Goal: Task Accomplishment & Management: Use online tool/utility

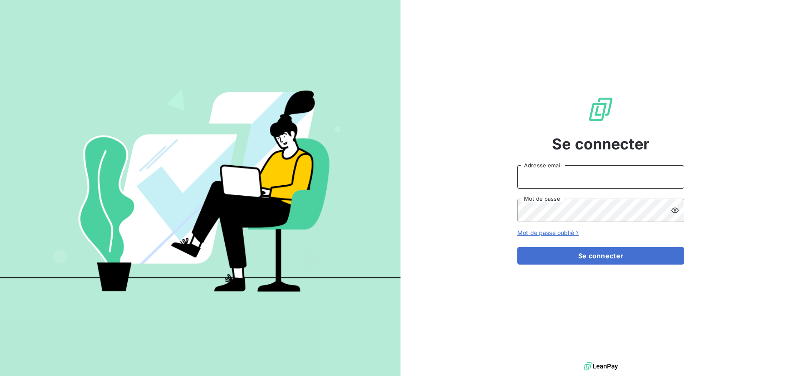
click at [565, 173] on input "Adresse email" at bounding box center [600, 176] width 167 height 23
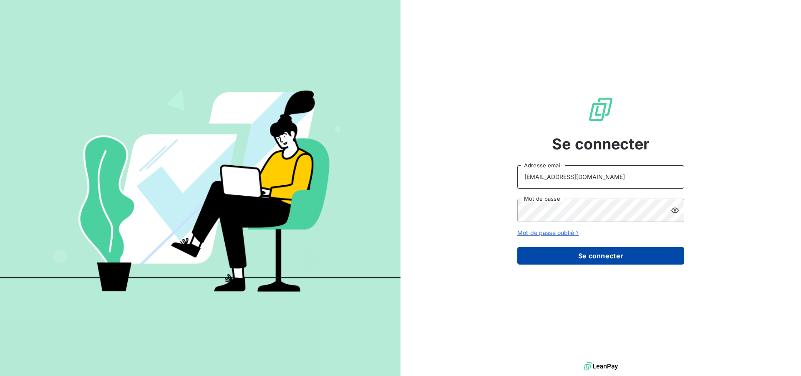
type input "[EMAIL_ADDRESS][DOMAIN_NAME]"
click at [580, 253] on button "Se connecter" at bounding box center [600, 256] width 167 height 18
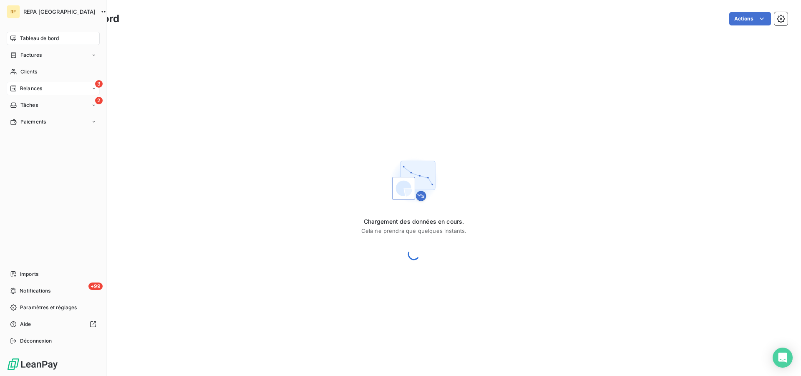
click at [42, 85] on span "Relances" at bounding box center [31, 89] width 22 height 8
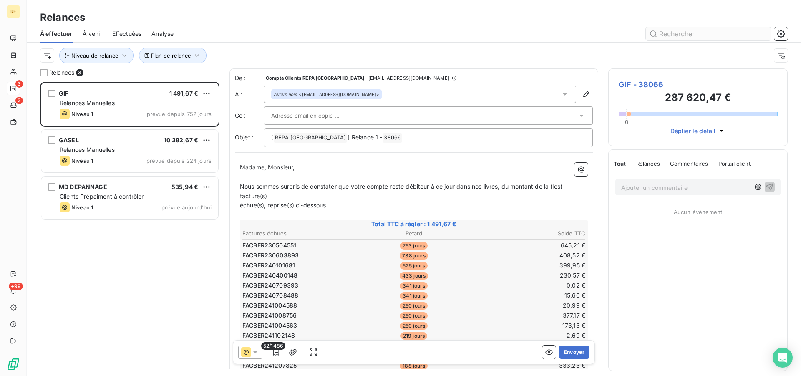
scroll to position [287, 172]
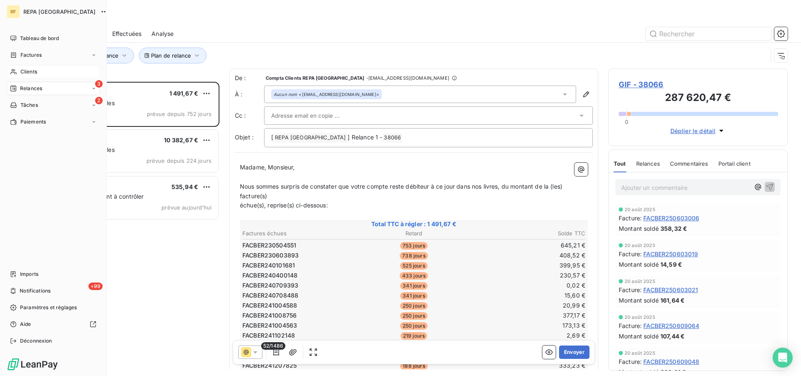
click at [27, 70] on span "Clients" at bounding box center [28, 72] width 17 height 8
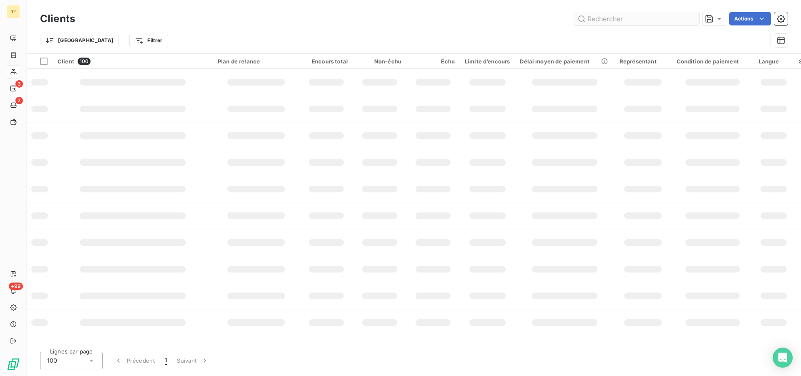
click at [622, 17] on input "text" at bounding box center [636, 18] width 125 height 13
type input "44807"
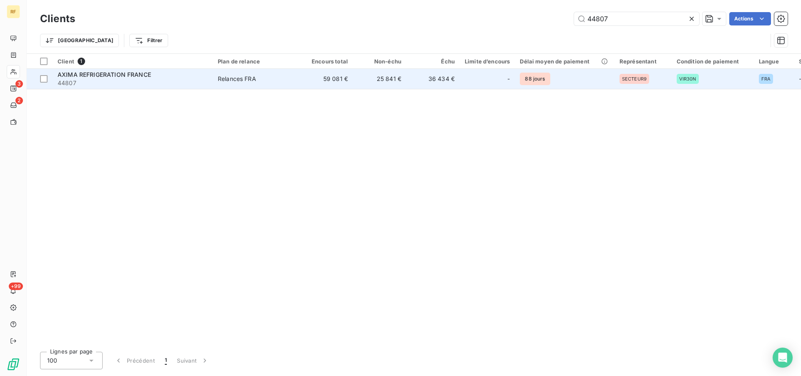
click at [240, 75] on div "Relances FRA" at bounding box center [237, 79] width 38 height 8
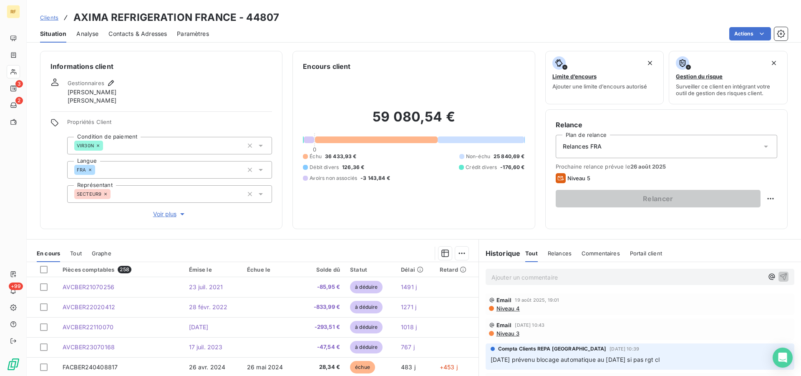
click at [509, 309] on span "Niveau 4" at bounding box center [508, 308] width 24 height 7
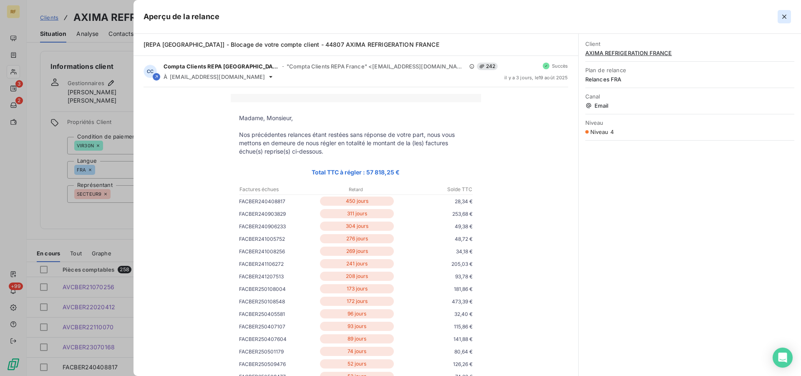
click at [782, 16] on icon "button" at bounding box center [784, 17] width 8 height 8
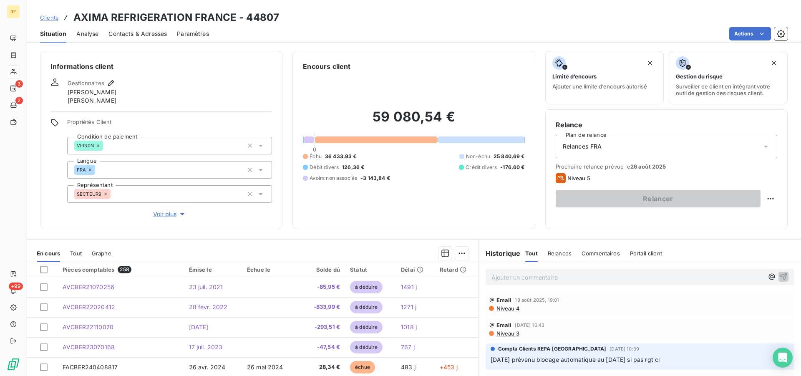
click at [577, 178] on span "Niveau 5" at bounding box center [579, 178] width 23 height 7
click at [558, 252] on span "Relances" at bounding box center [560, 253] width 24 height 7
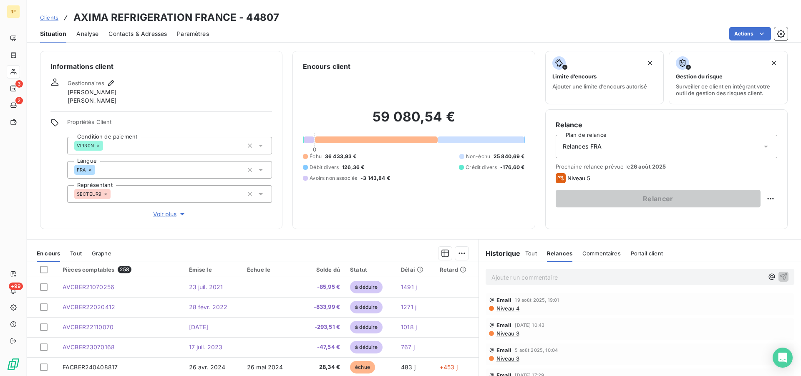
click at [503, 300] on span "Email" at bounding box center [504, 300] width 15 height 7
click at [44, 266] on div at bounding box center [44, 270] width 8 height 8
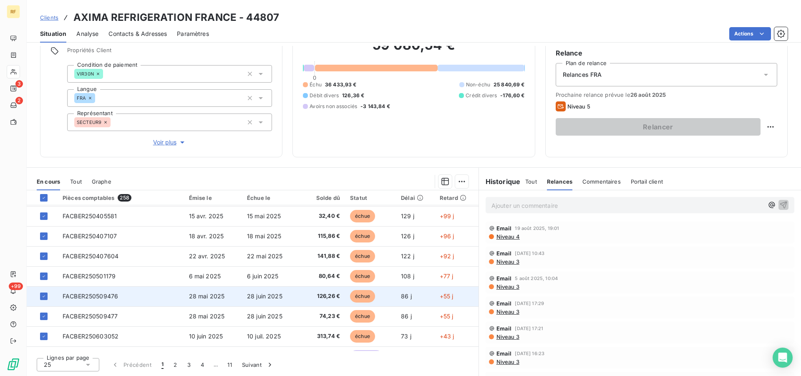
scroll to position [356, 0]
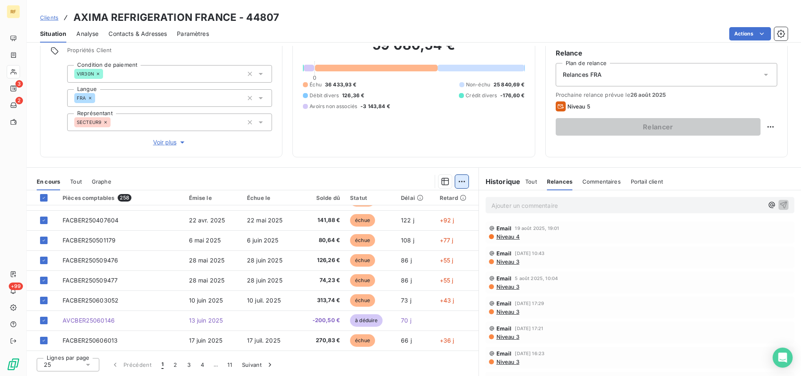
click at [460, 187] on html "RF 3 2 +99 Clients AXIMA REFRIGERATION FRANCE - 44807 Situation Analyse Contact…" at bounding box center [400, 188] width 801 height 376
click at [459, 186] on html "RF 3 2 +99 Clients AXIMA REFRIGERATION FRANCE - 44807 Situation Analyse Contact…" at bounding box center [400, 188] width 801 height 376
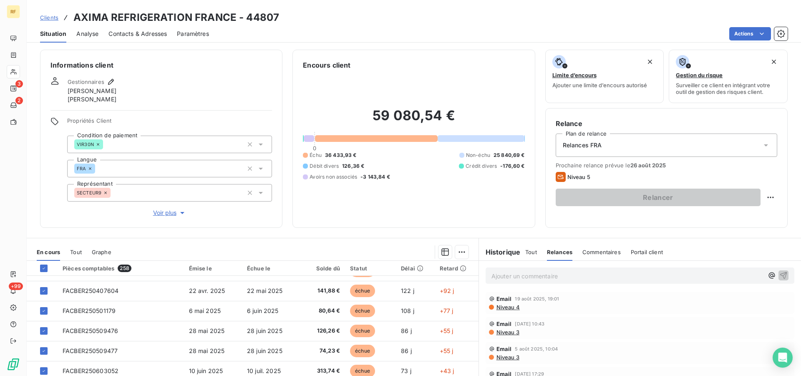
scroll to position [0, 0]
click at [599, 253] on span "Commentaires" at bounding box center [602, 253] width 38 height 7
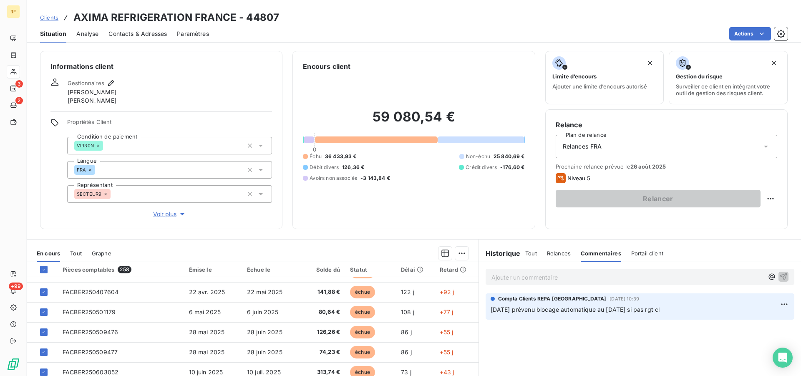
click at [579, 177] on span "Niveau 5" at bounding box center [579, 178] width 23 height 7
click at [576, 142] on div "Relances FRA" at bounding box center [667, 146] width 222 height 23
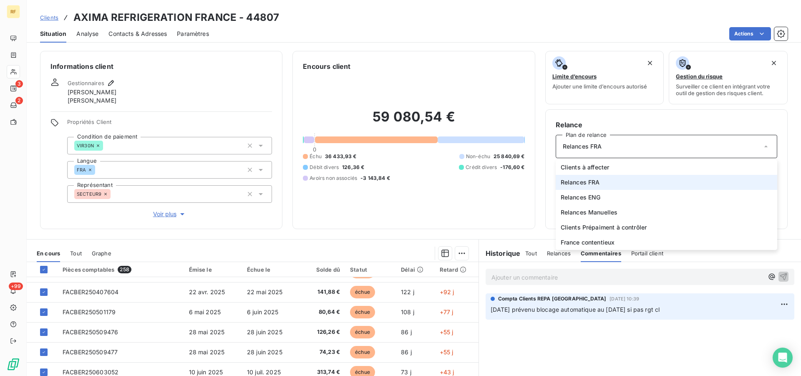
click at [575, 182] on span "Relances FRA" at bounding box center [580, 182] width 39 height 8
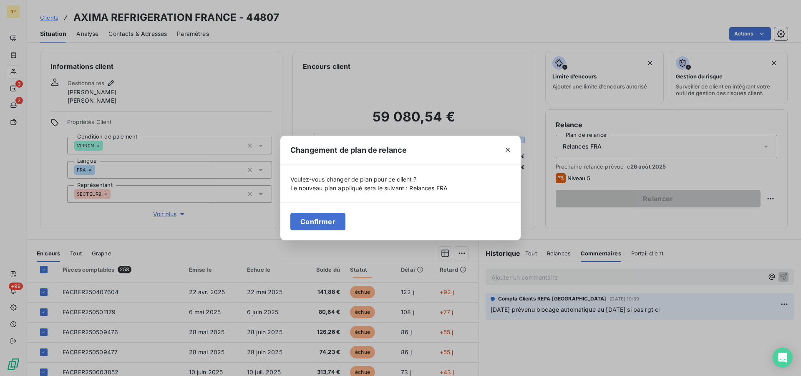
drag, startPoint x: 329, startPoint y: 220, endPoint x: 374, endPoint y: 210, distance: 46.7
click at [328, 220] on button "Confirmer" at bounding box center [317, 222] width 55 height 18
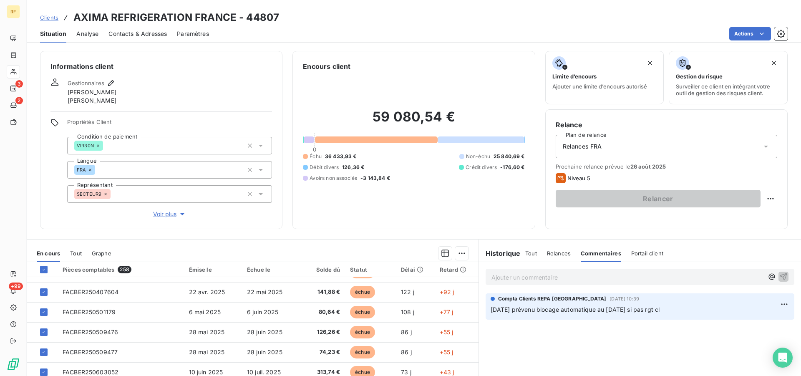
click at [641, 252] on span "Portail client" at bounding box center [647, 253] width 32 height 7
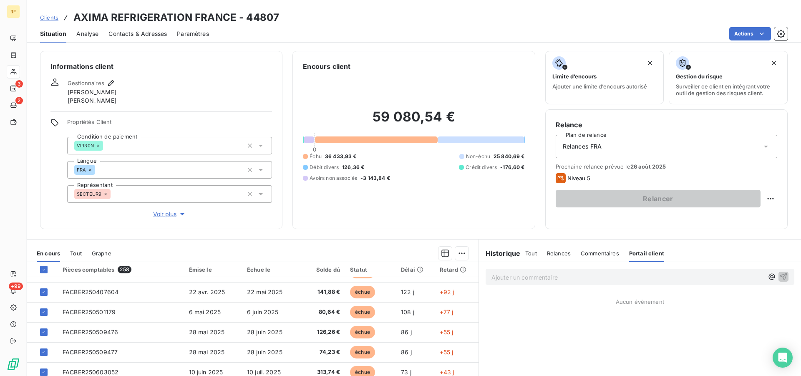
click at [560, 252] on span "Relances" at bounding box center [559, 253] width 24 height 7
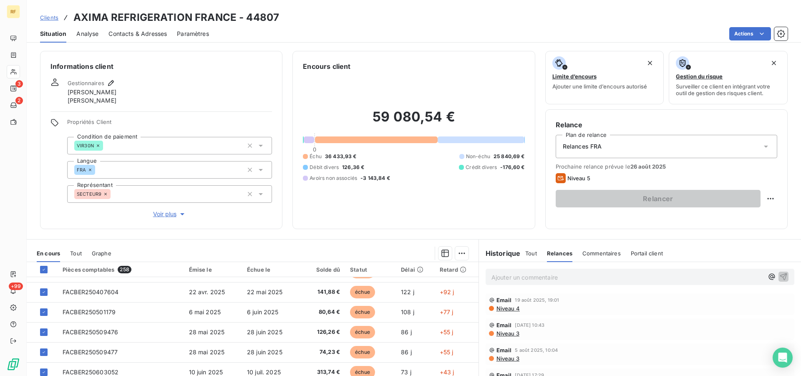
click at [599, 309] on div "Niveau 4" at bounding box center [640, 308] width 302 height 7
click at [44, 266] on div at bounding box center [44, 270] width 8 height 8
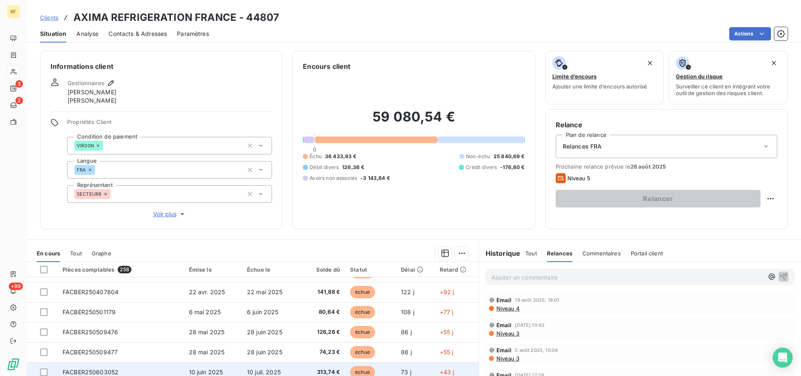
scroll to position [72, 0]
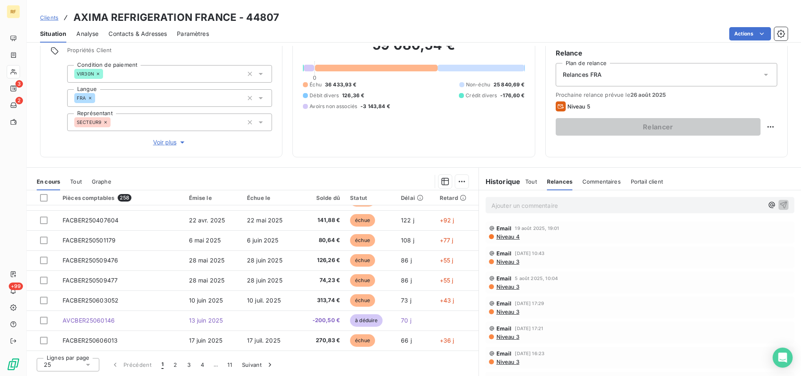
click at [196, 33] on span "Paramètres" at bounding box center [193, 34] width 32 height 8
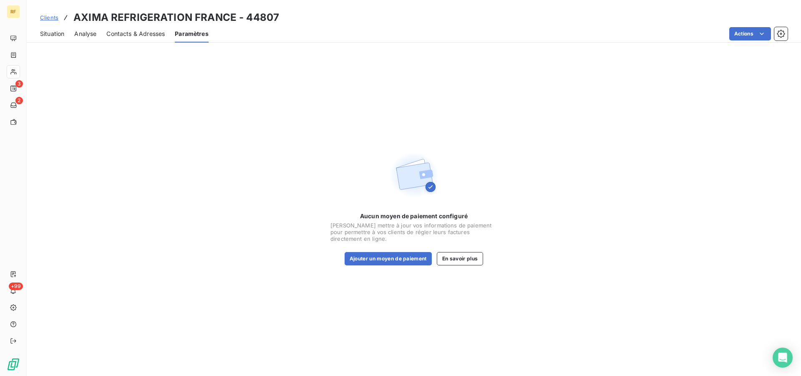
click at [48, 33] on span "Situation" at bounding box center [52, 34] width 24 height 8
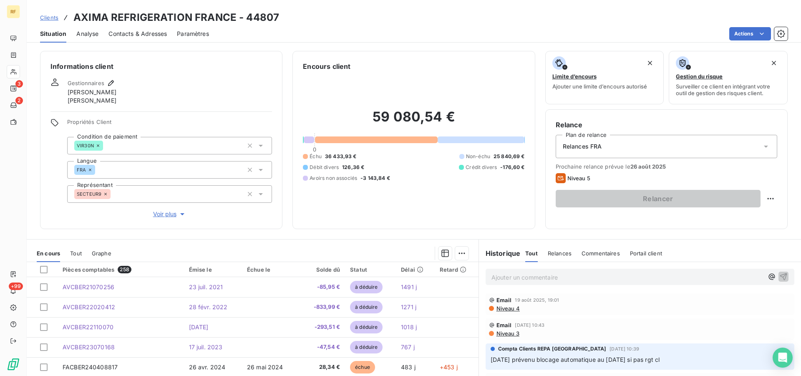
click at [509, 312] on div "Email [DATE] 19:01 Niveau 4" at bounding box center [640, 304] width 309 height 22
click at [511, 308] on span "Niveau 4" at bounding box center [508, 308] width 24 height 7
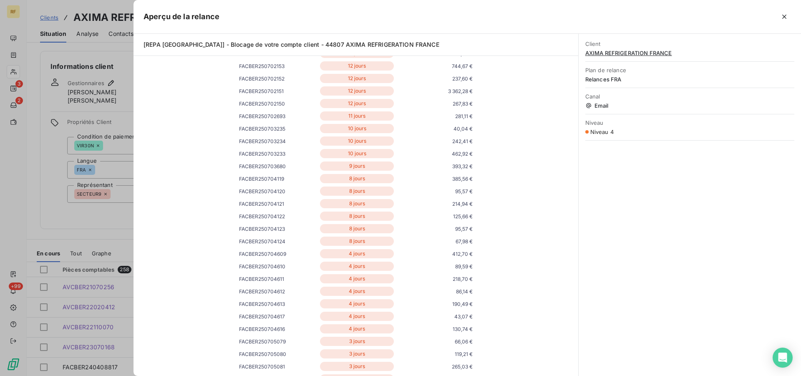
scroll to position [1362, 0]
click at [785, 16] on icon "button" at bounding box center [784, 17] width 4 height 4
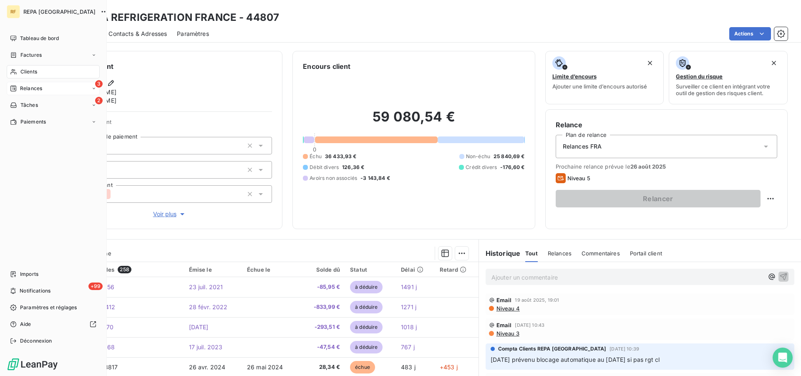
click at [37, 89] on span "Relances" at bounding box center [31, 89] width 22 height 8
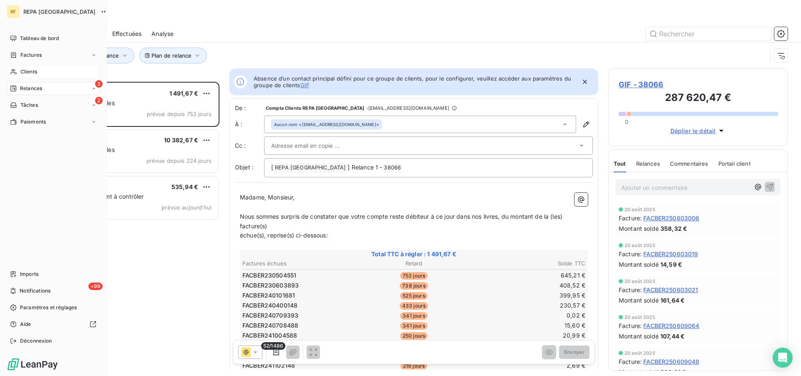
scroll to position [287, 172]
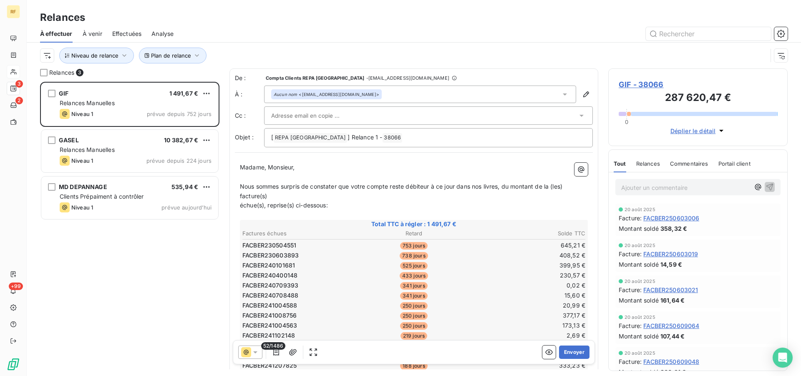
click at [137, 32] on span "Effectuées" at bounding box center [127, 34] width 30 height 8
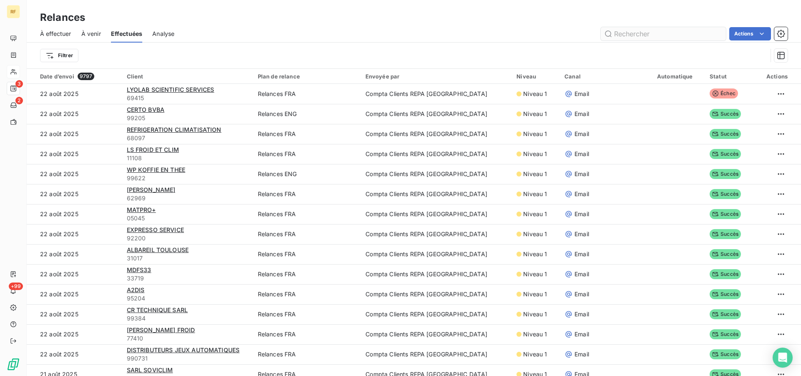
click at [676, 35] on input "text" at bounding box center [663, 33] width 125 height 13
type input "44807"
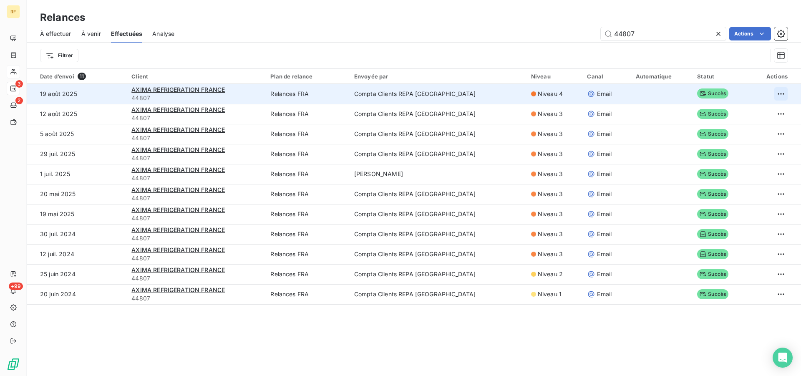
click at [773, 94] on html "RF 3 2 +99 Relances À effectuer À venir Effectuées Analyse 44807 Actions Filtre…" at bounding box center [400, 188] width 801 height 376
click at [760, 117] on div "Renvoyer la relance" at bounding box center [740, 112] width 74 height 13
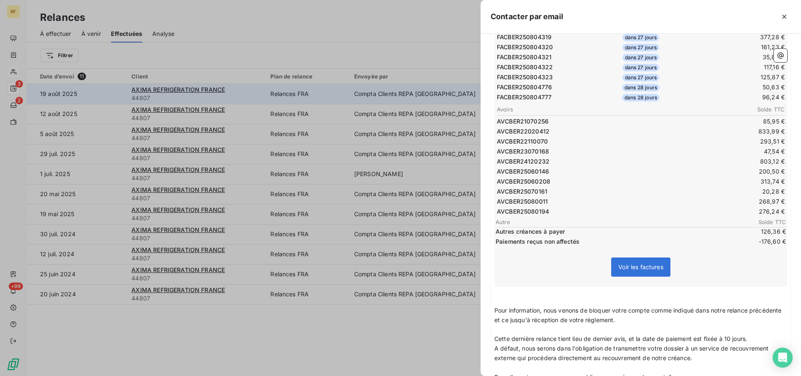
scroll to position [2706, 0]
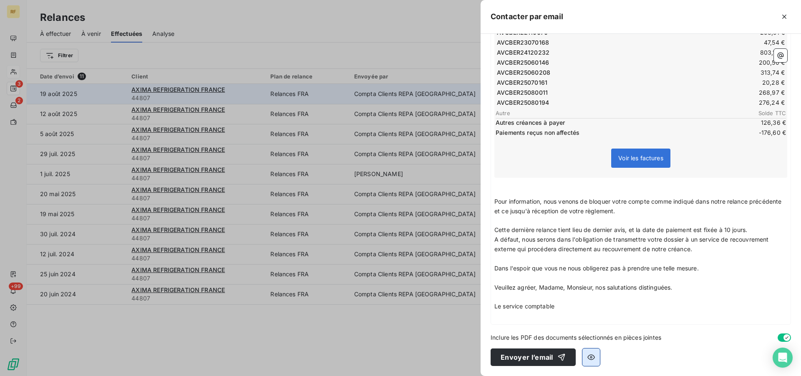
click at [587, 356] on icon "button" at bounding box center [591, 357] width 8 height 8
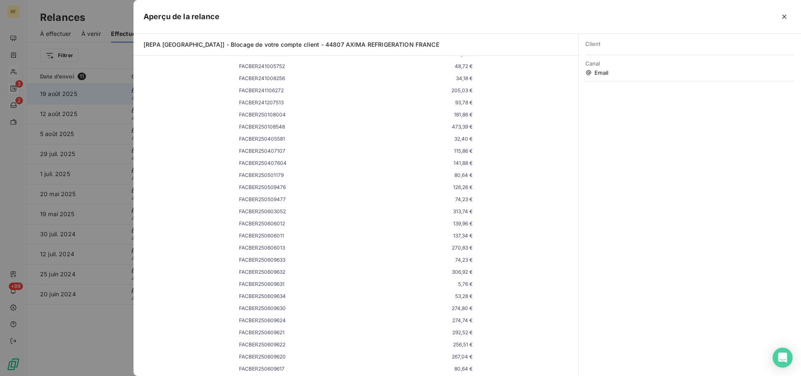
scroll to position [0, 0]
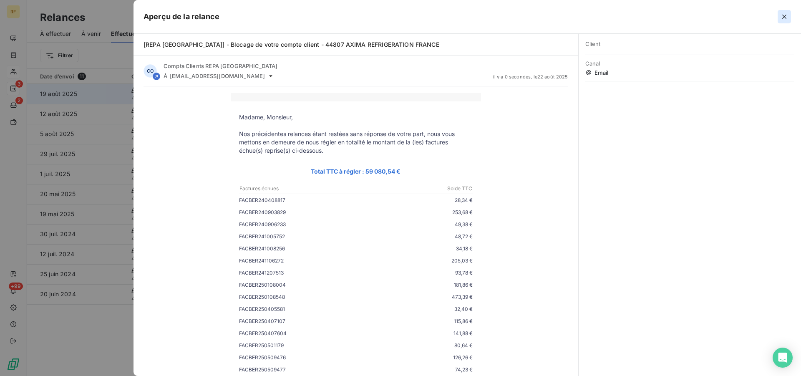
click at [781, 15] on icon "button" at bounding box center [784, 17] width 8 height 8
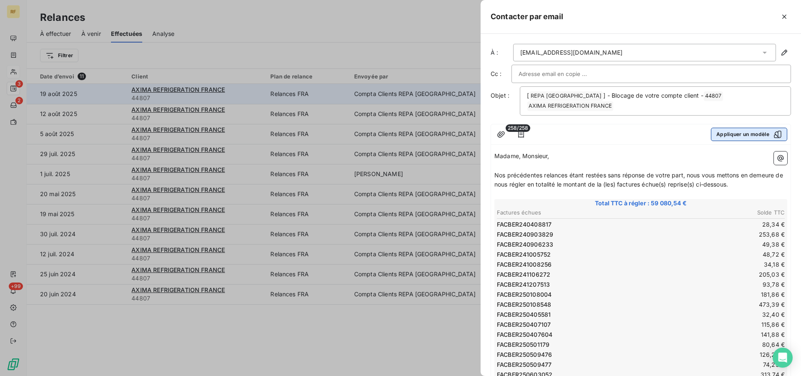
click at [724, 136] on button "Appliquer un modèle" at bounding box center [749, 134] width 76 height 13
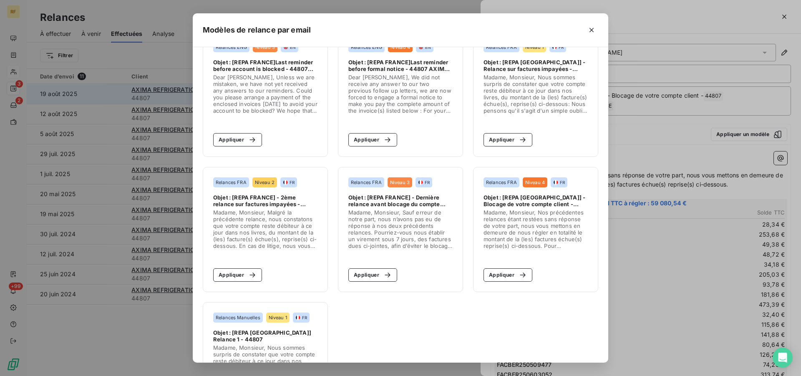
scroll to position [298, 0]
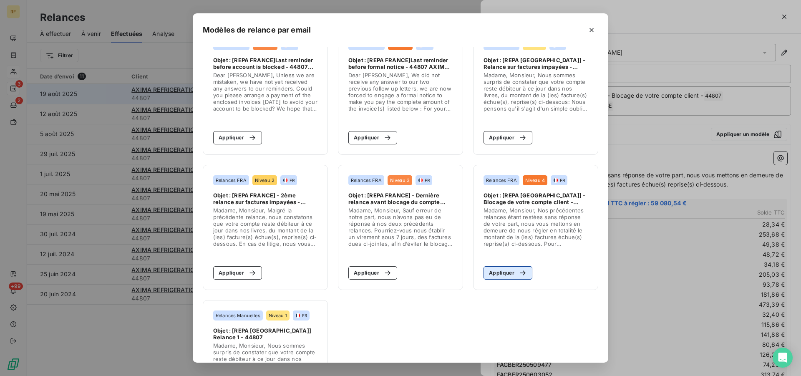
click at [507, 274] on button "Appliquer" at bounding box center [508, 272] width 49 height 13
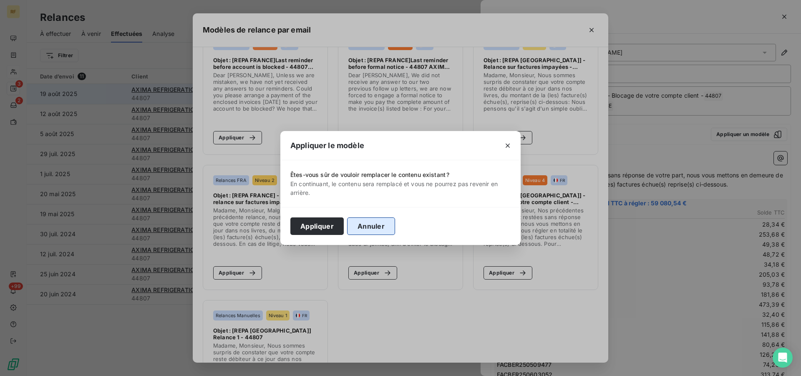
click at [381, 226] on button "Annuler" at bounding box center [371, 226] width 48 height 18
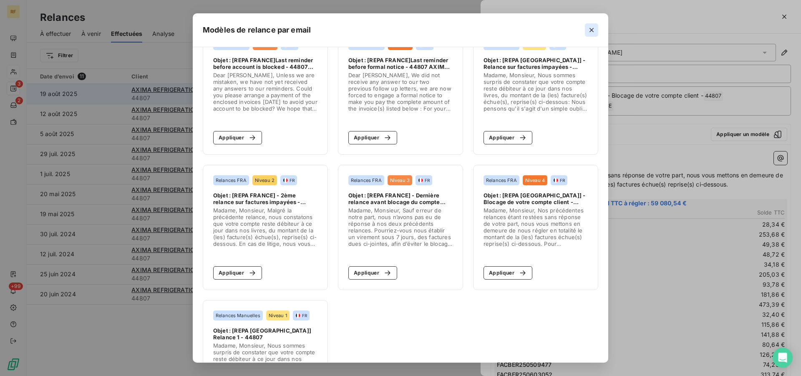
click at [596, 29] on button "button" at bounding box center [591, 29] width 13 height 13
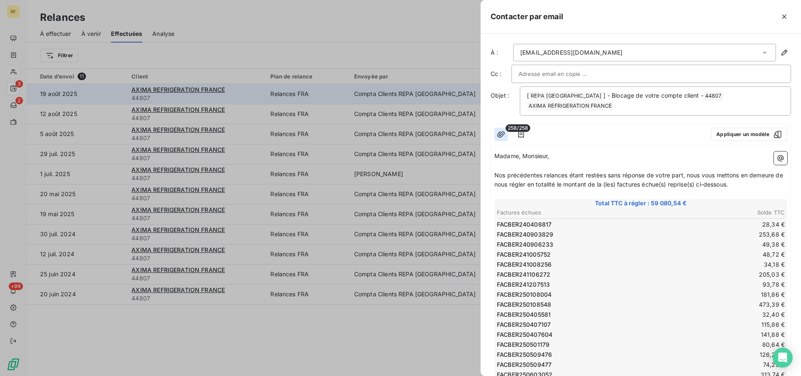
click at [503, 134] on icon "button" at bounding box center [501, 134] width 8 height 8
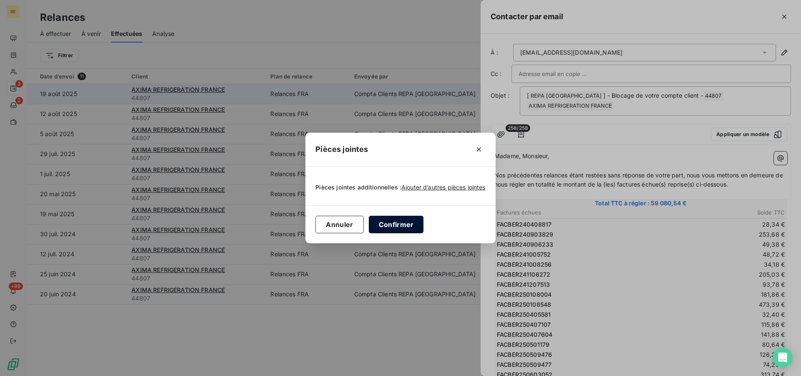
click at [395, 227] on button "Confirmer" at bounding box center [396, 225] width 55 height 18
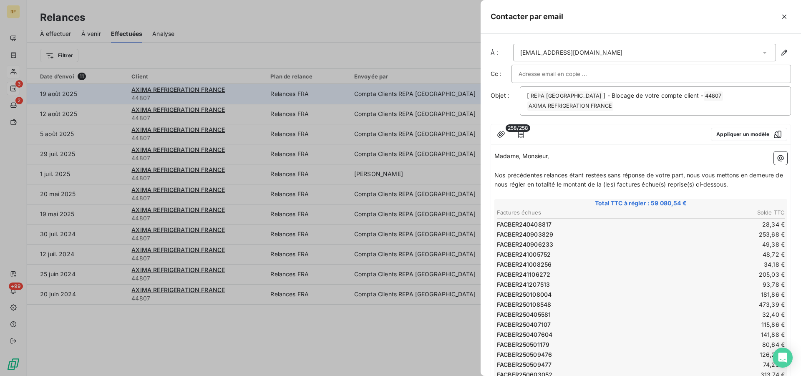
click at [523, 136] on icon "button" at bounding box center [521, 134] width 8 height 8
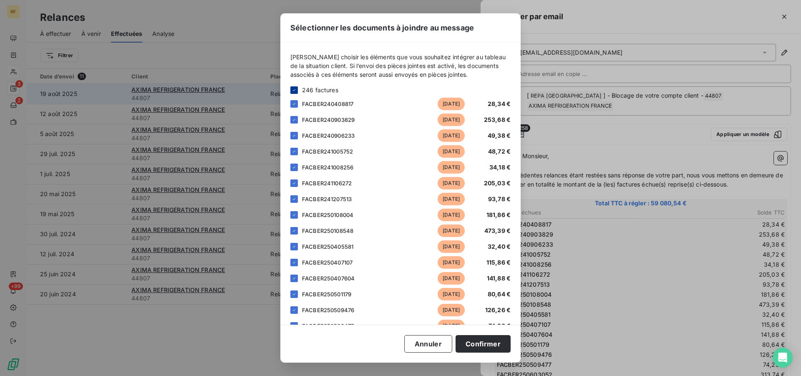
click at [296, 91] on icon at bounding box center [294, 90] width 5 height 5
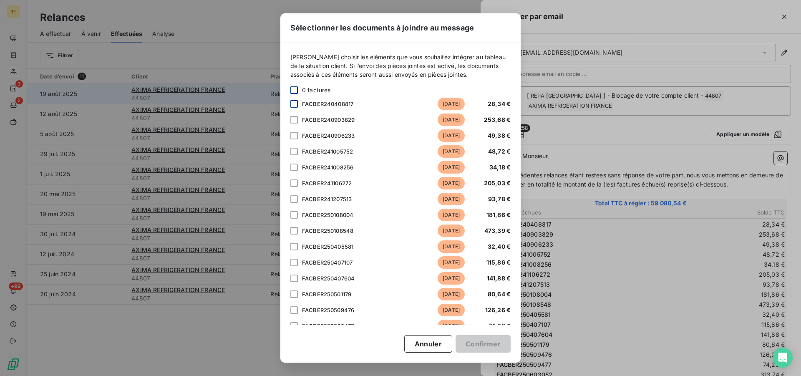
click at [297, 105] on div at bounding box center [294, 104] width 8 height 8
click at [295, 120] on div at bounding box center [294, 120] width 8 height 8
click at [295, 139] on div at bounding box center [294, 136] width 8 height 8
click at [294, 151] on div at bounding box center [294, 152] width 8 height 8
click at [295, 168] on div at bounding box center [294, 168] width 8 height 8
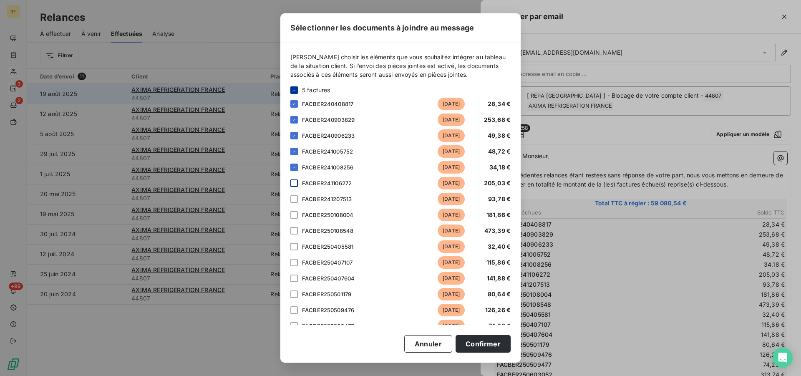
click at [295, 185] on div at bounding box center [294, 183] width 8 height 8
click at [298, 203] on div "FACBER241207513 [DATE] 93,78 €" at bounding box center [400, 199] width 220 height 13
click at [296, 201] on div at bounding box center [294, 199] width 8 height 8
click at [294, 216] on div at bounding box center [294, 215] width 8 height 8
click at [294, 231] on div at bounding box center [294, 231] width 8 height 8
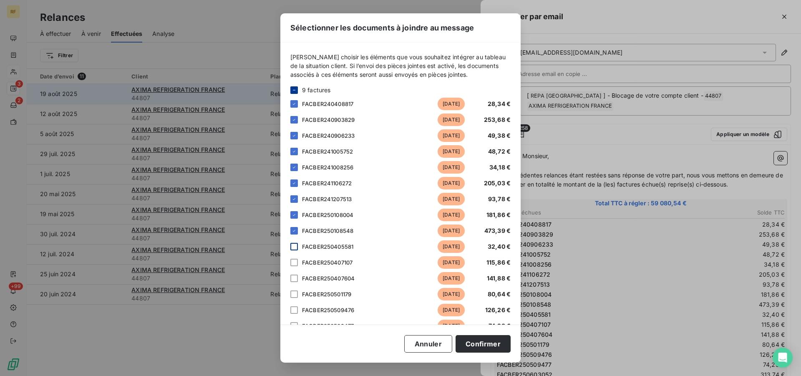
click at [294, 243] on div at bounding box center [294, 247] width 8 height 8
click at [294, 265] on div at bounding box center [294, 263] width 8 height 8
click at [296, 279] on div at bounding box center [294, 279] width 8 height 8
click at [294, 296] on div at bounding box center [294, 294] width 8 height 8
click at [294, 309] on div at bounding box center [294, 310] width 8 height 8
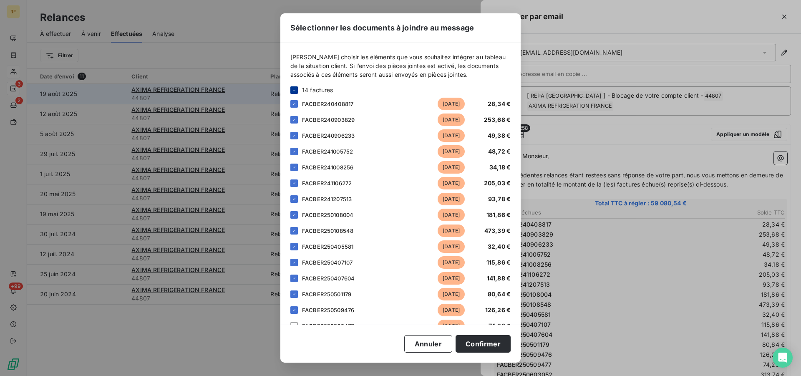
scroll to position [213, 0]
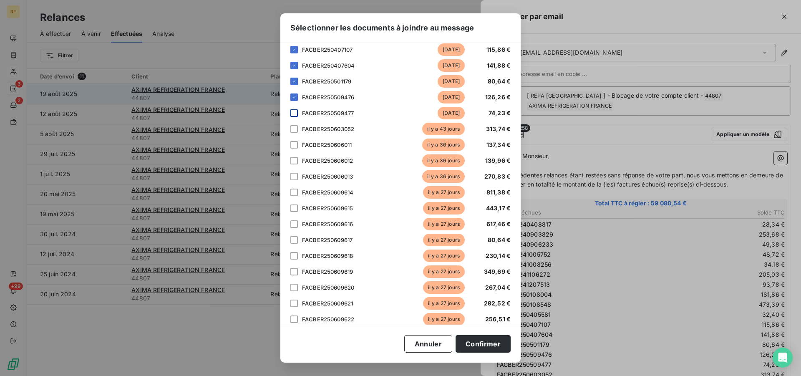
click at [296, 114] on div at bounding box center [294, 113] width 8 height 8
click at [295, 127] on div at bounding box center [294, 129] width 8 height 8
click at [295, 144] on div at bounding box center [294, 145] width 8 height 8
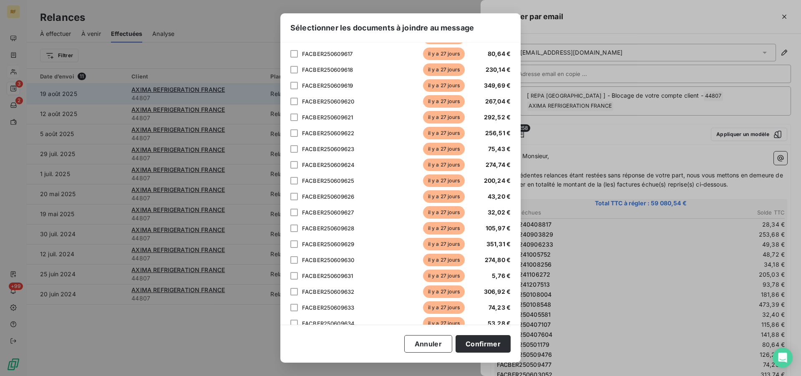
scroll to position [360, 0]
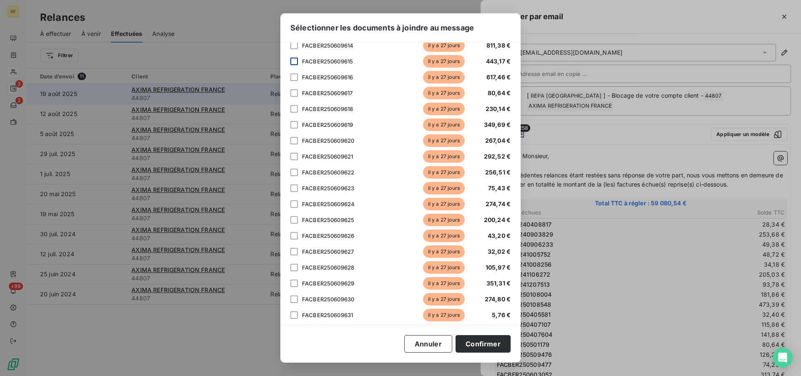
click at [293, 58] on div at bounding box center [294, 62] width 8 height 8
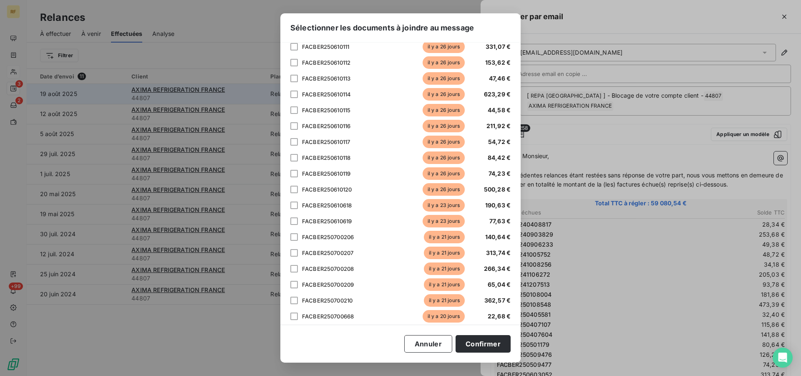
scroll to position [729, 0]
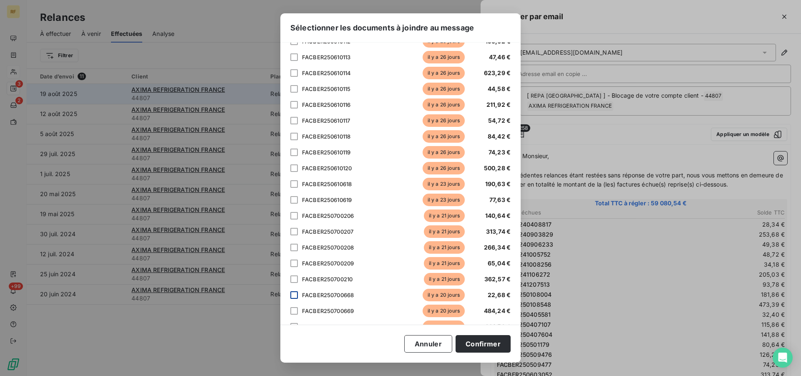
click at [293, 295] on div at bounding box center [294, 295] width 8 height 8
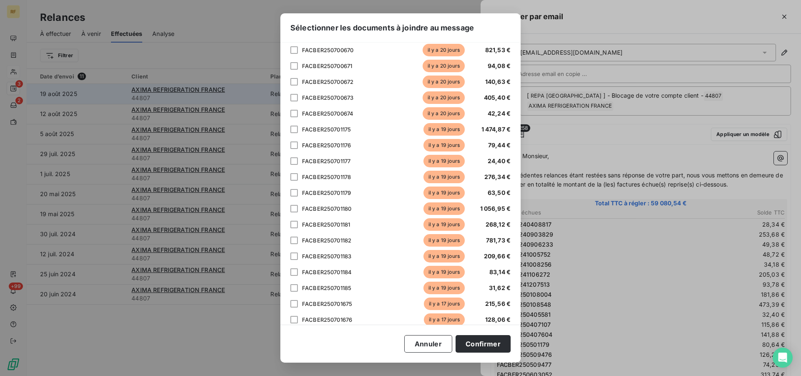
scroll to position [1027, 0]
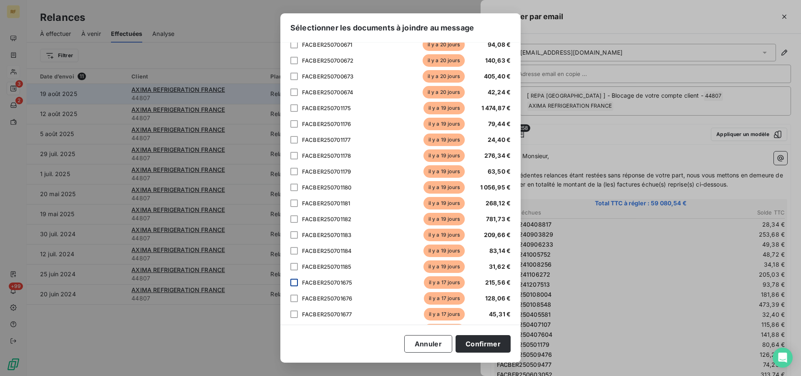
click at [293, 282] on div at bounding box center [294, 283] width 8 height 8
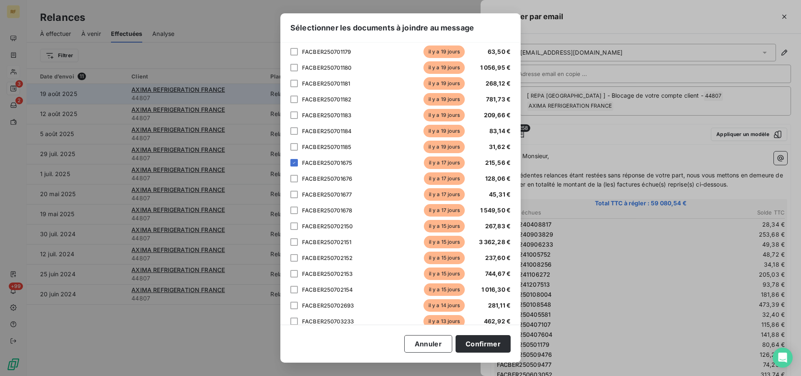
scroll to position [1154, 0]
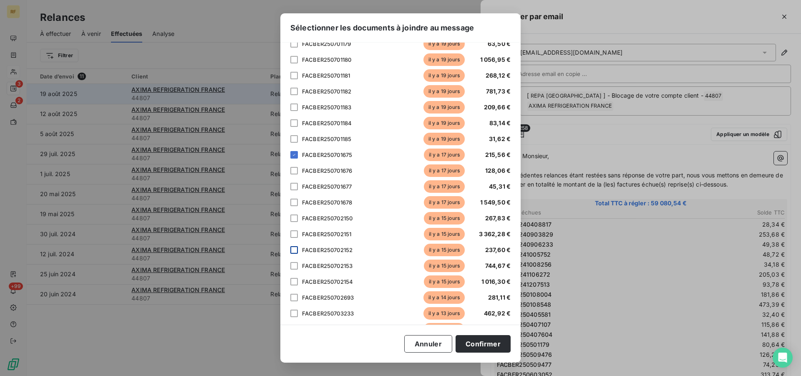
click at [295, 250] on div at bounding box center [294, 250] width 8 height 8
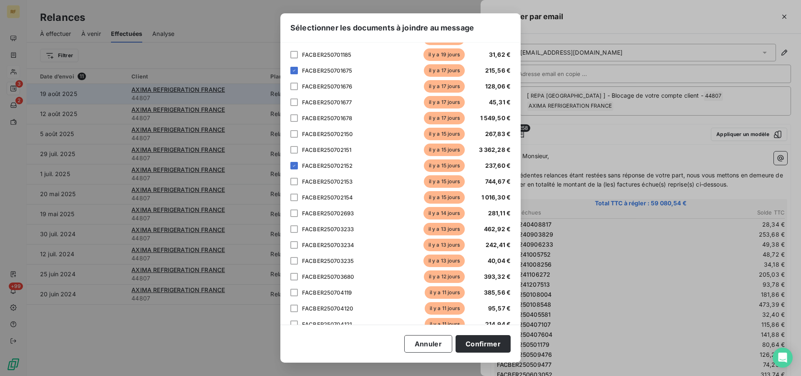
scroll to position [1239, 0]
click at [294, 259] on div at bounding box center [294, 260] width 8 height 8
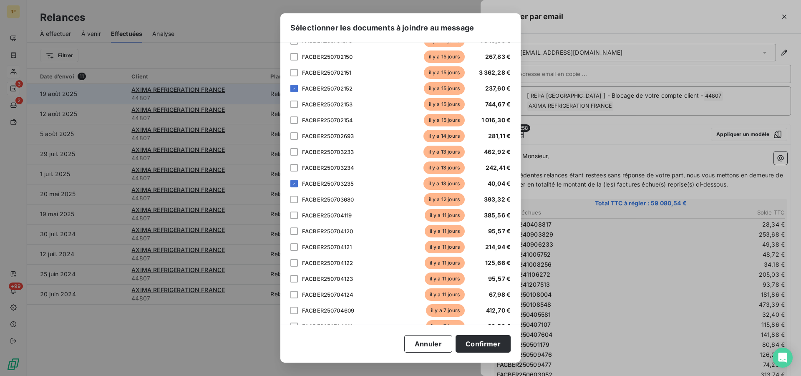
scroll to position [1325, 0]
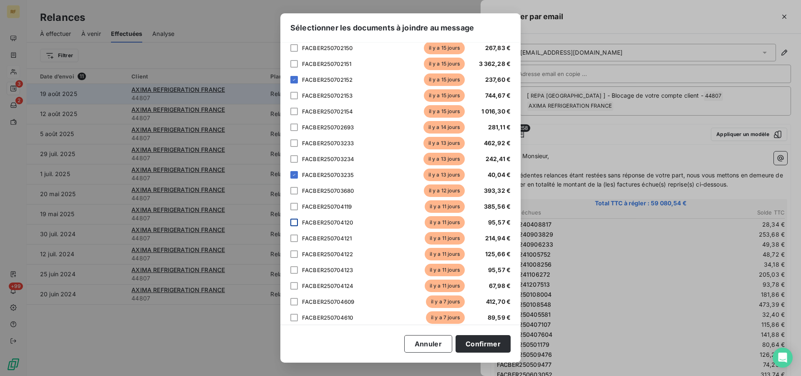
click at [295, 224] on div at bounding box center [294, 223] width 8 height 8
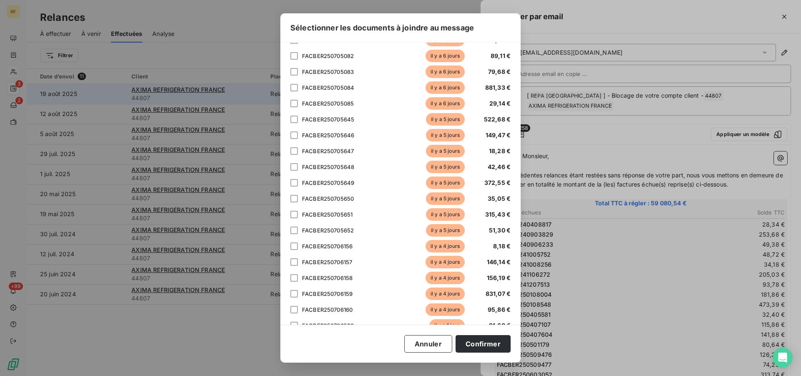
scroll to position [1750, 0]
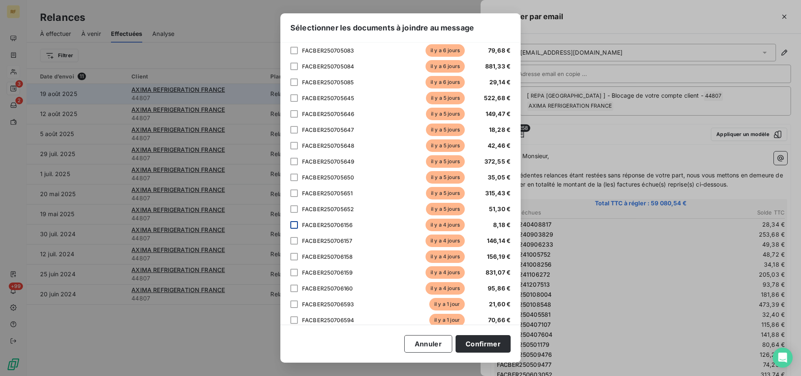
click at [296, 225] on div at bounding box center [294, 225] width 8 height 8
click at [295, 239] on div at bounding box center [294, 241] width 8 height 8
click at [297, 257] on div at bounding box center [294, 257] width 8 height 8
click at [293, 272] on div at bounding box center [294, 273] width 8 height 8
click at [295, 285] on div at bounding box center [294, 289] width 8 height 8
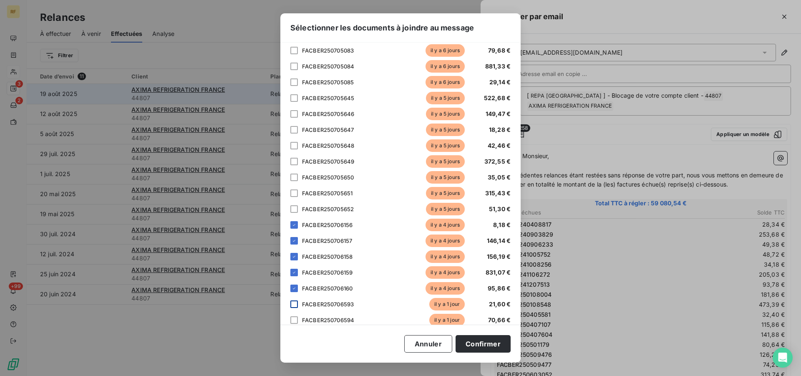
click at [293, 303] on div at bounding box center [294, 304] width 8 height 8
click at [297, 319] on div at bounding box center [294, 320] width 8 height 8
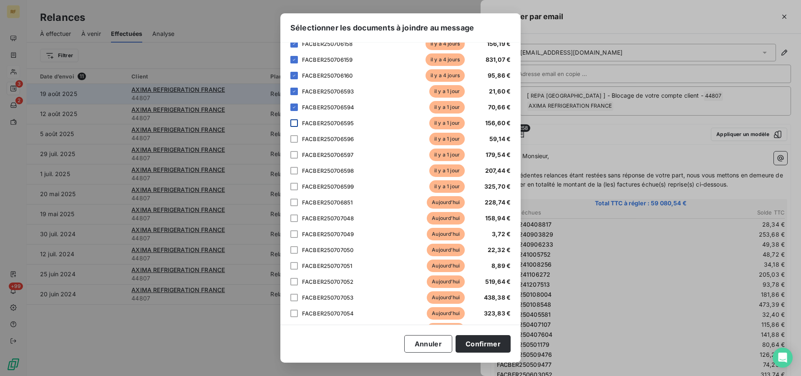
click at [296, 125] on div at bounding box center [294, 123] width 8 height 8
click at [296, 138] on div at bounding box center [294, 139] width 8 height 8
click at [293, 154] on div at bounding box center [294, 155] width 8 height 8
click at [294, 170] on div at bounding box center [294, 171] width 8 height 8
click at [294, 188] on div at bounding box center [294, 187] width 8 height 8
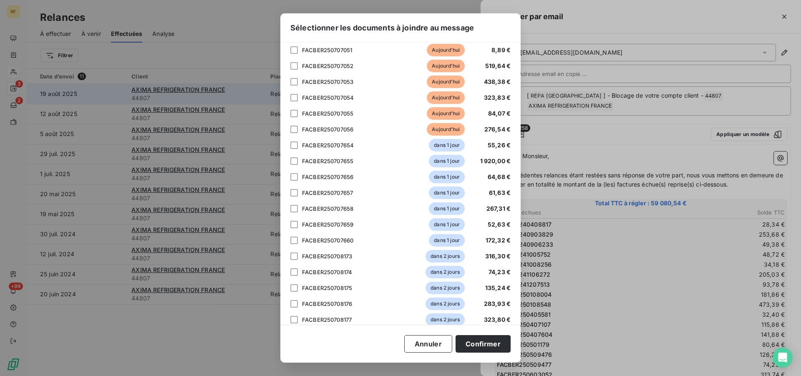
scroll to position [2041, 0]
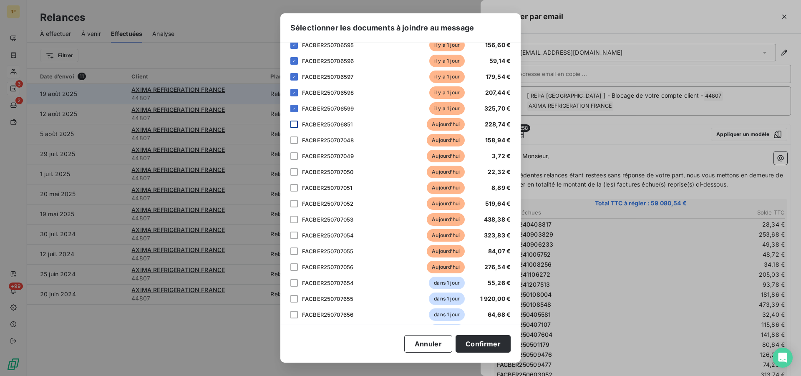
click at [295, 124] on div at bounding box center [294, 125] width 8 height 8
click at [293, 142] on div at bounding box center [294, 140] width 8 height 8
click at [295, 156] on div at bounding box center [294, 156] width 8 height 8
click at [293, 169] on div at bounding box center [294, 172] width 8 height 8
click at [297, 187] on div at bounding box center [294, 188] width 8 height 8
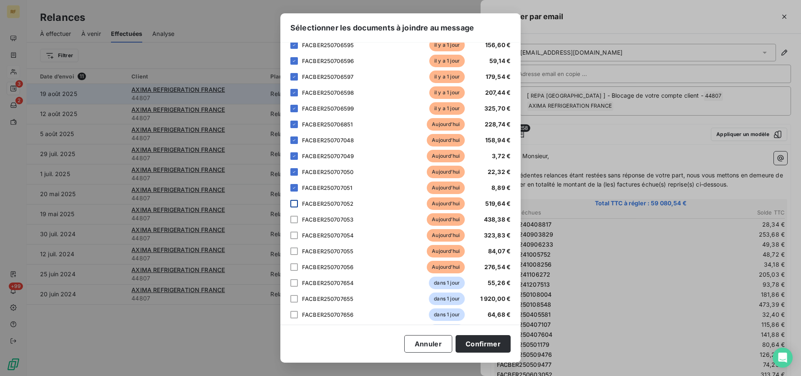
click at [297, 203] on div at bounding box center [294, 204] width 8 height 8
click at [295, 220] on div at bounding box center [294, 220] width 8 height 8
drag, startPoint x: 294, startPoint y: 236, endPoint x: 293, endPoint y: 245, distance: 8.4
click at [294, 236] on div at bounding box center [294, 236] width 8 height 8
click at [294, 252] on div at bounding box center [294, 251] width 8 height 8
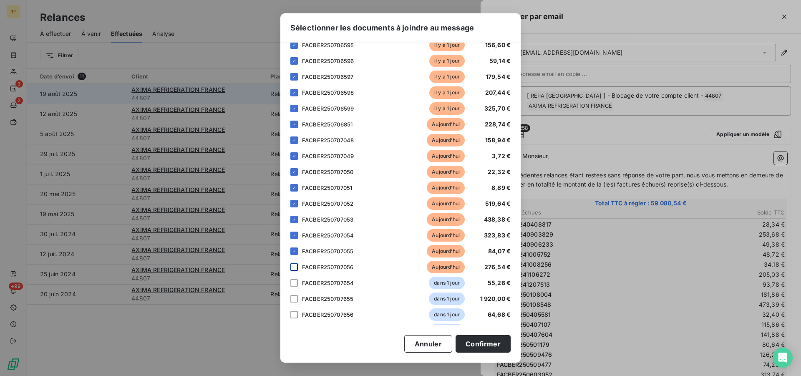
click at [293, 268] on div at bounding box center [294, 267] width 8 height 8
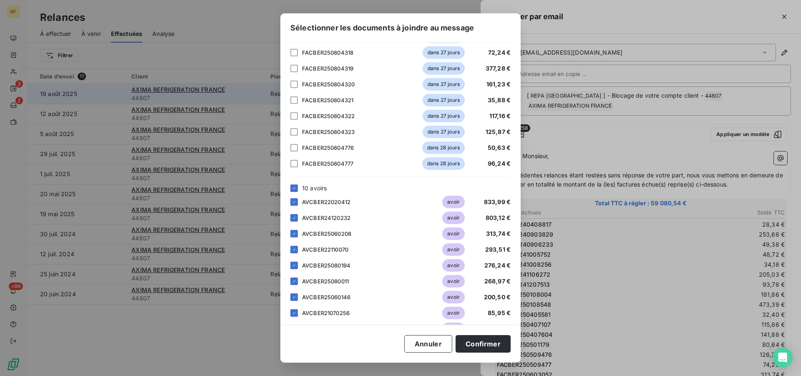
scroll to position [3854, 0]
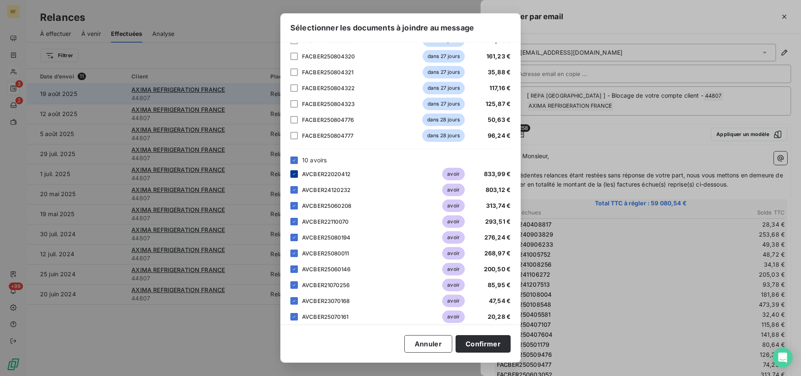
click at [295, 177] on div at bounding box center [294, 174] width 8 height 8
click at [293, 190] on icon at bounding box center [294, 190] width 3 height 2
click at [293, 190] on div at bounding box center [294, 190] width 8 height 8
click at [296, 205] on icon at bounding box center [294, 205] width 5 height 5
click at [292, 219] on icon at bounding box center [294, 221] width 5 height 5
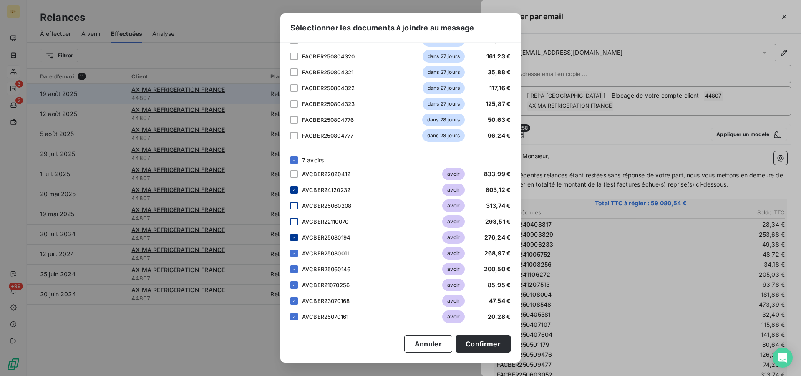
click at [295, 237] on icon at bounding box center [294, 238] width 3 height 2
click at [293, 254] on icon at bounding box center [294, 253] width 5 height 5
click at [296, 268] on icon at bounding box center [294, 269] width 5 height 5
click at [296, 268] on div at bounding box center [294, 269] width 8 height 8
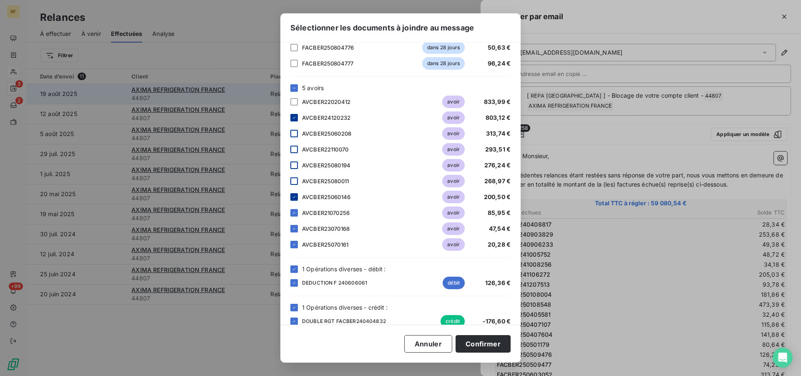
scroll to position [3939, 0]
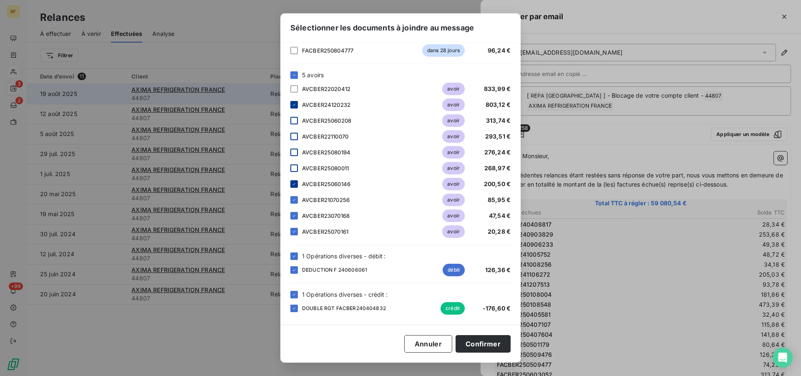
click at [293, 118] on div at bounding box center [294, 121] width 8 height 8
click at [293, 201] on icon at bounding box center [294, 199] width 5 height 5
click at [293, 216] on icon at bounding box center [294, 215] width 5 height 5
click at [294, 231] on icon at bounding box center [294, 231] width 5 height 5
click at [294, 270] on icon at bounding box center [294, 270] width 5 height 5
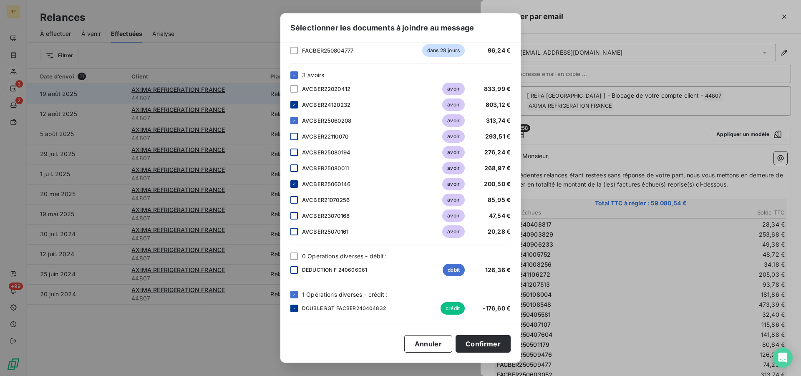
click at [296, 310] on icon at bounding box center [294, 308] width 5 height 5
click at [477, 343] on button "Confirmer" at bounding box center [483, 344] width 55 height 18
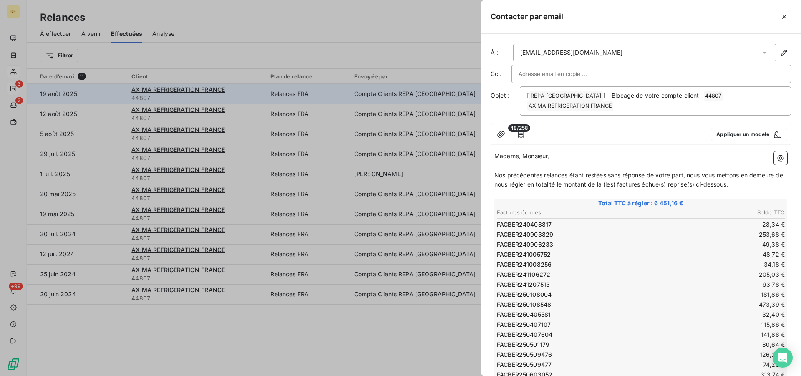
click at [745, 185] on p "Nos précédentes relances étant restées sans réponse de votre part, nous vous me…" at bounding box center [641, 180] width 293 height 19
click at [500, 173] on span "Nos précédentes relances étant restées sans réponse de votre part, nous vous me…" at bounding box center [640, 180] width 290 height 17
drag, startPoint x: 494, startPoint y: 173, endPoint x: 537, endPoint y: 167, distance: 43.4
click at [580, 73] on input "text" at bounding box center [564, 74] width 90 height 13
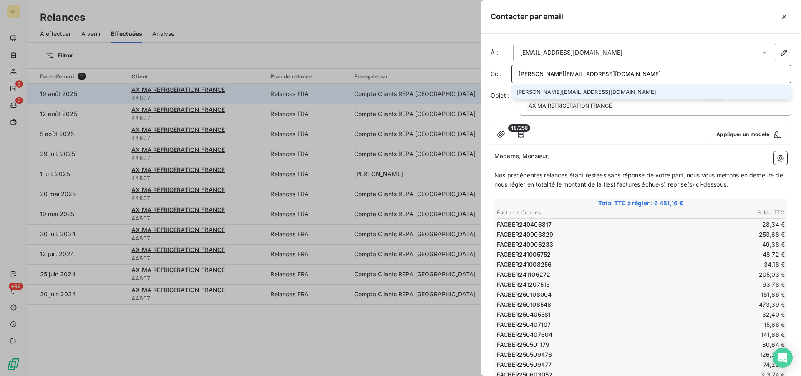
type input "[PERSON_NAME][EMAIL_ADDRESS][DOMAIN_NAME]"
click at [564, 91] on li "[PERSON_NAME][EMAIL_ADDRESS][DOMAIN_NAME]" at bounding box center [652, 92] width 280 height 15
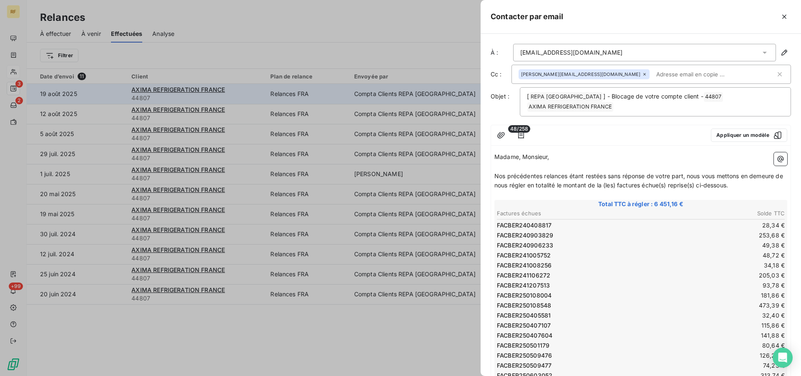
click at [661, 75] on input "text" at bounding box center [701, 74] width 96 height 13
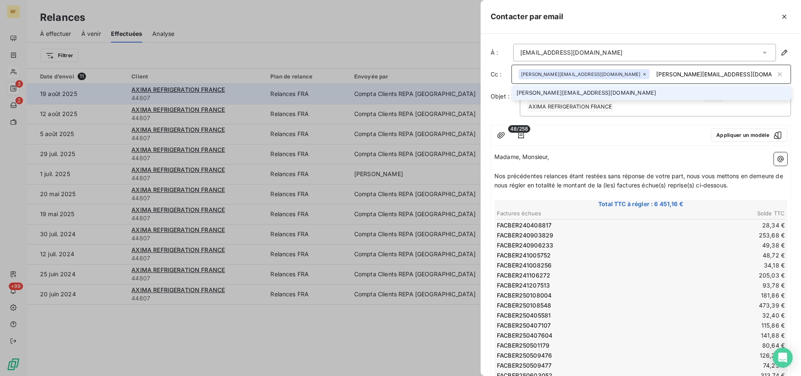
type input "[PERSON_NAME][EMAIL_ADDRESS][DOMAIN_NAME]"
click at [588, 95] on li "[PERSON_NAME][EMAIL_ADDRESS][DOMAIN_NAME]" at bounding box center [652, 93] width 280 height 15
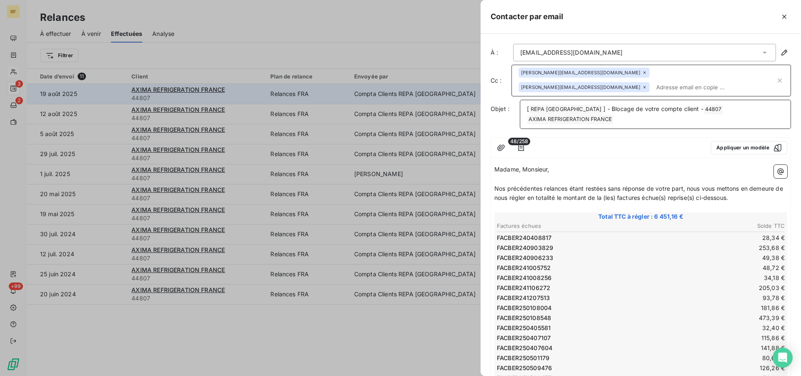
click at [658, 121] on p "[ REPA FRANCE ﻿ ] - Blocage de votre compte client - 44807 ﻿ AXIMA REFRIGERATIO…" at bounding box center [655, 114] width 257 height 20
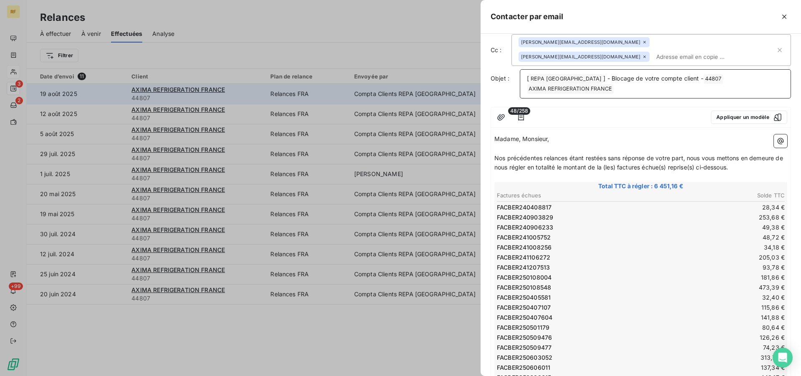
scroll to position [43, 0]
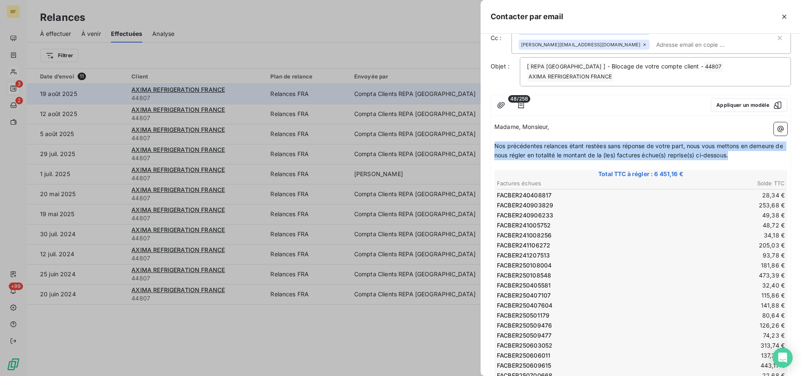
drag, startPoint x: 496, startPoint y: 144, endPoint x: 743, endPoint y: 156, distance: 247.4
click at [743, 156] on p "Nos précédentes relances étant restées sans réponse de votre part, nous vous me…" at bounding box center [641, 150] width 293 height 19
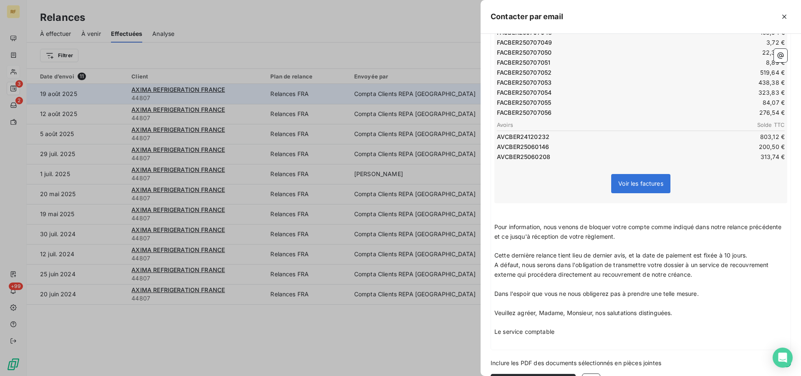
scroll to position [601, 0]
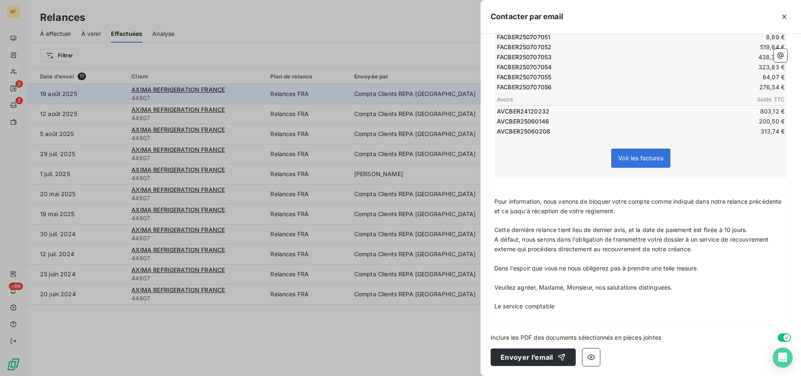
click at [669, 213] on p "Pour information, nous venons de bloquer votre compte comme indiqué dans notre …" at bounding box center [641, 206] width 293 height 19
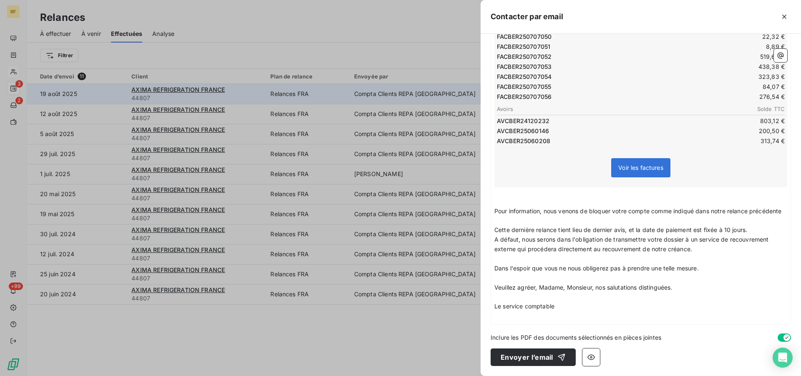
scroll to position [591, 0]
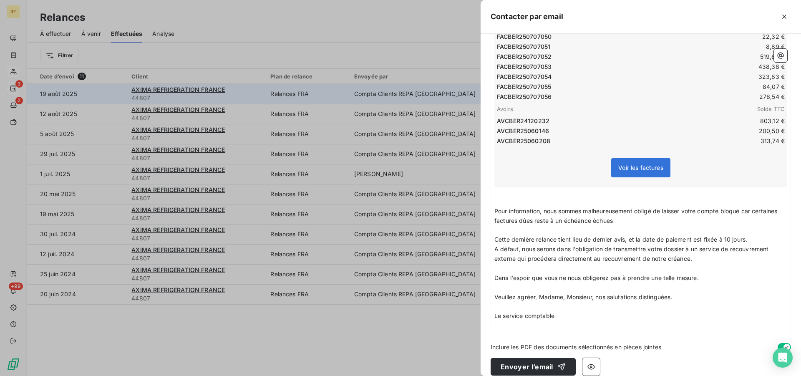
click at [592, 224] on span "Pour information, nous sommes malheureusement obligé de laisser votre compte bl…" at bounding box center [637, 215] width 285 height 17
click at [649, 222] on p "Pour information, nous sommes malheureusement obligé de laisser votre compte bl…" at bounding box center [641, 216] width 293 height 19
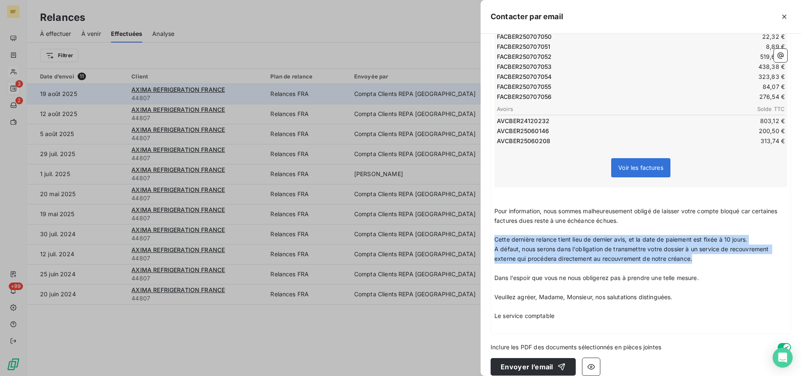
drag, startPoint x: 705, startPoint y: 260, endPoint x: 493, endPoint y: 236, distance: 213.4
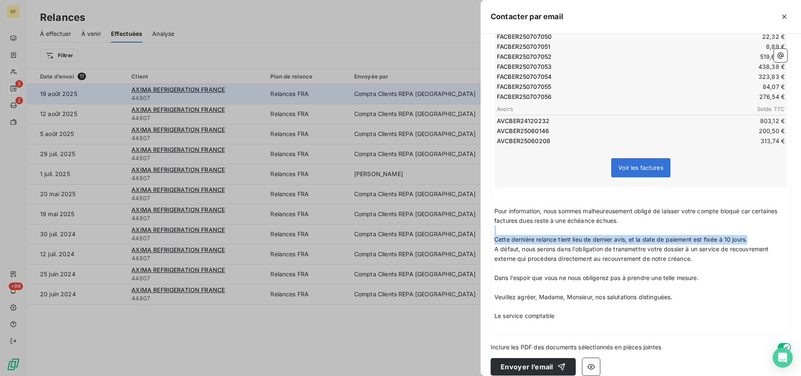
scroll to position [582, 0]
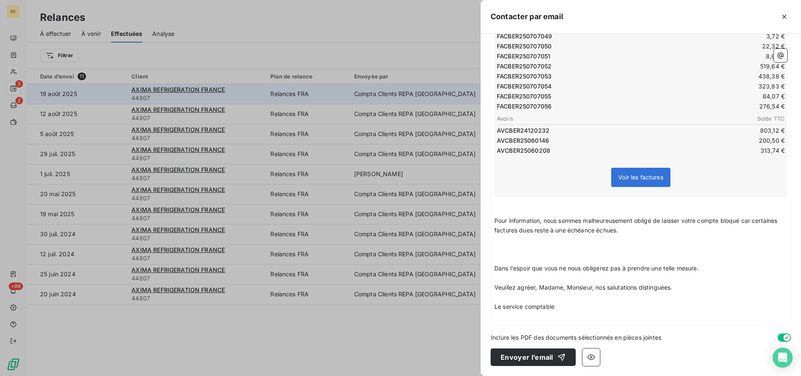
click at [522, 252] on p "﻿" at bounding box center [641, 250] width 293 height 10
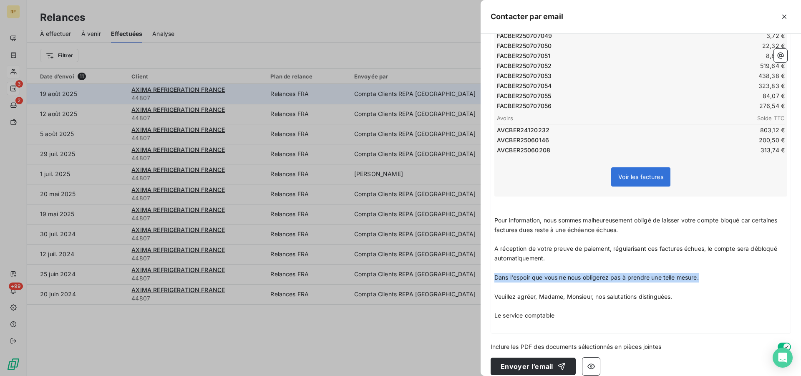
drag, startPoint x: 707, startPoint y: 279, endPoint x: 489, endPoint y: 279, distance: 217.8
click at [489, 279] on div "À : [EMAIL_ADDRESS][DOMAIN_NAME] Cc : [DOMAIN_NAME][EMAIL_ADDRESS][DOMAIN_NAME]…" at bounding box center [641, 205] width 321 height 342
click at [586, 312] on p "Le service comptable" at bounding box center [641, 316] width 293 height 10
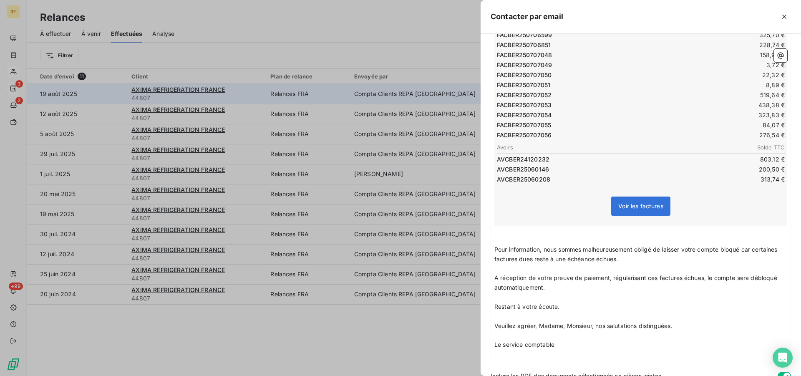
scroll to position [550, 0]
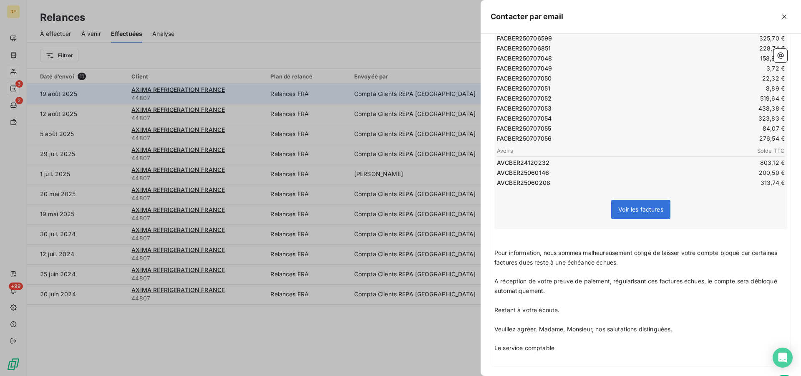
click at [553, 283] on span "A réception de votre preuve de paiement, régularisant ces factures échues, le c…" at bounding box center [637, 286] width 285 height 17
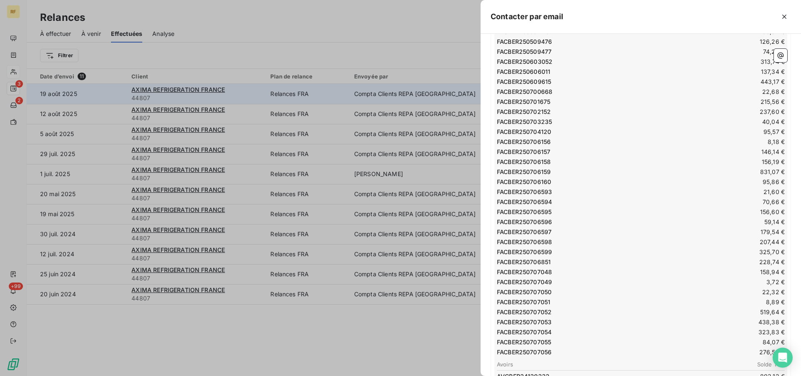
scroll to position [0, 0]
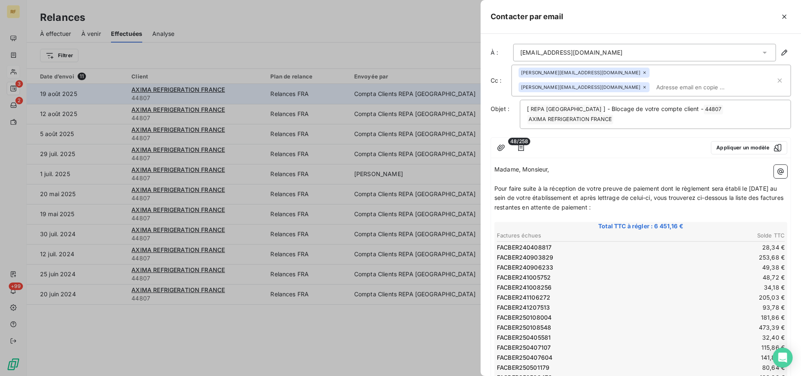
click at [660, 187] on span "Pour faire suite à la réception de votre preuve de paiement dont le règlement s…" at bounding box center [640, 198] width 291 height 26
click at [664, 187] on span "Pour faire suite à la réception de votre preuve de paiement de dont le règlemen…" at bounding box center [638, 198] width 287 height 26
click at [667, 189] on span "Pour faire suite à la réception de votre preuve de paiement de dont le règlemen…" at bounding box center [638, 198] width 287 height 26
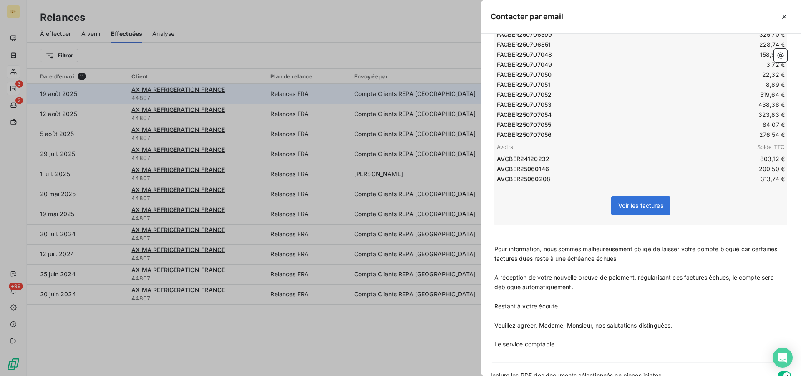
scroll to position [591, 0]
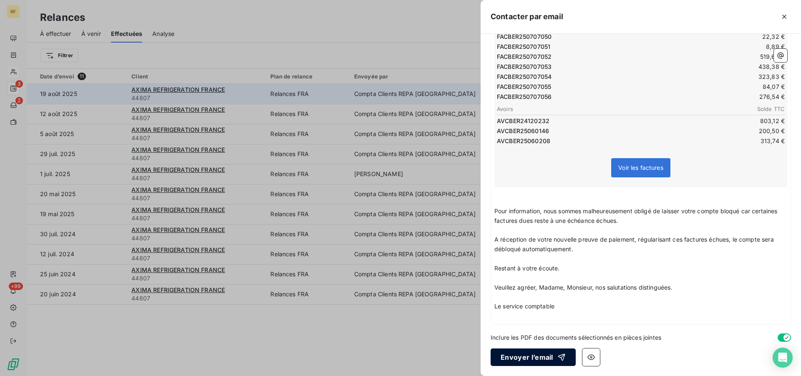
click at [554, 352] on button "Envoyer l’email" at bounding box center [533, 357] width 85 height 18
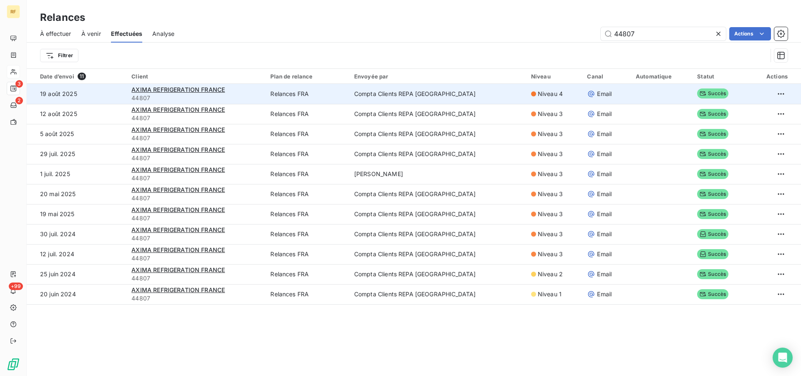
click at [55, 33] on span "À effectuer" at bounding box center [55, 34] width 31 height 8
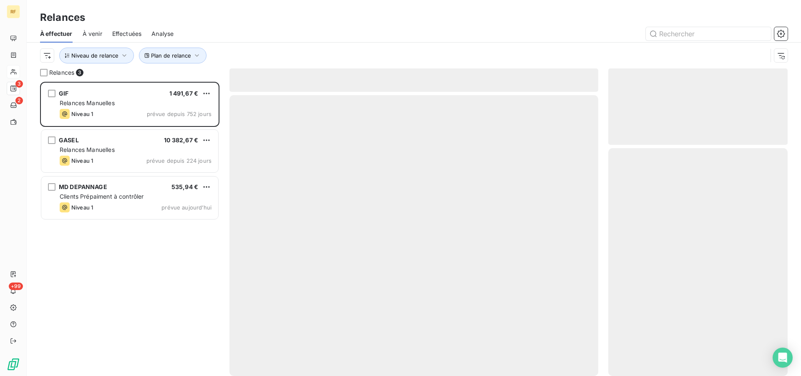
scroll to position [287, 172]
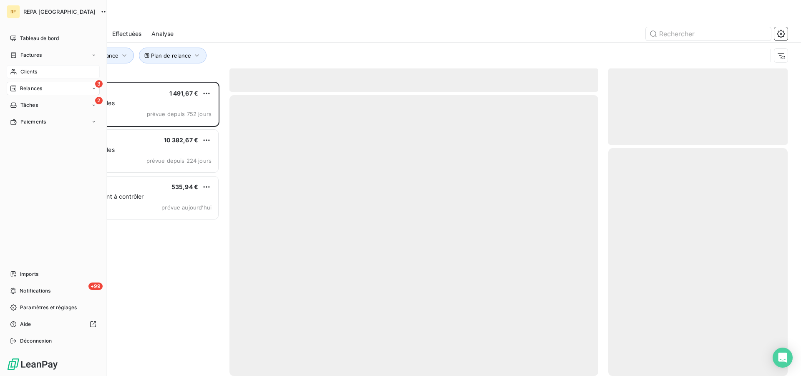
click at [14, 70] on icon at bounding box center [13, 71] width 7 height 7
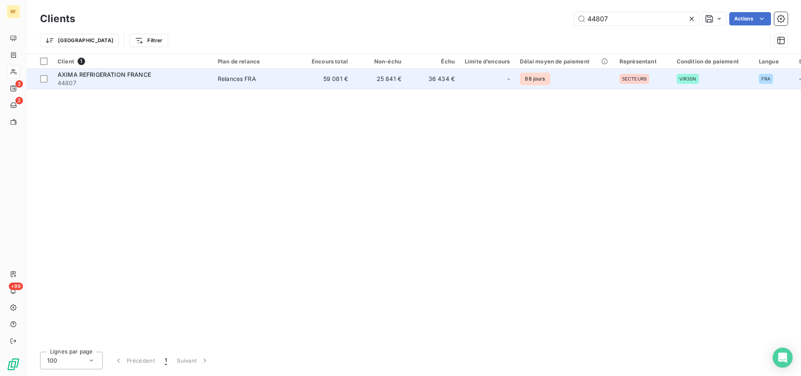
click at [336, 78] on td "59 081 €" at bounding box center [326, 79] width 53 height 20
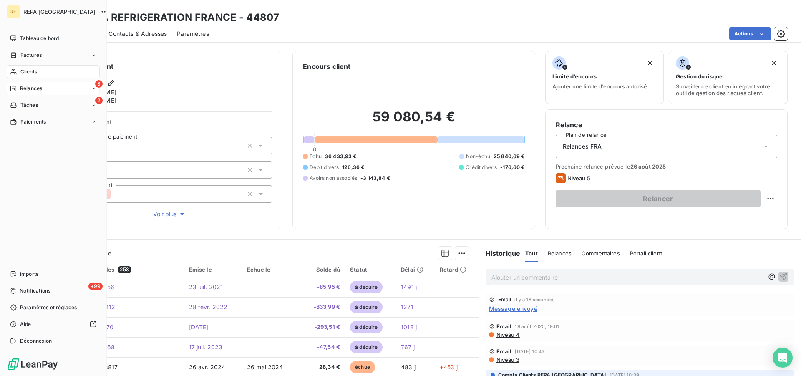
click at [40, 91] on span "Relances" at bounding box center [31, 89] width 22 height 8
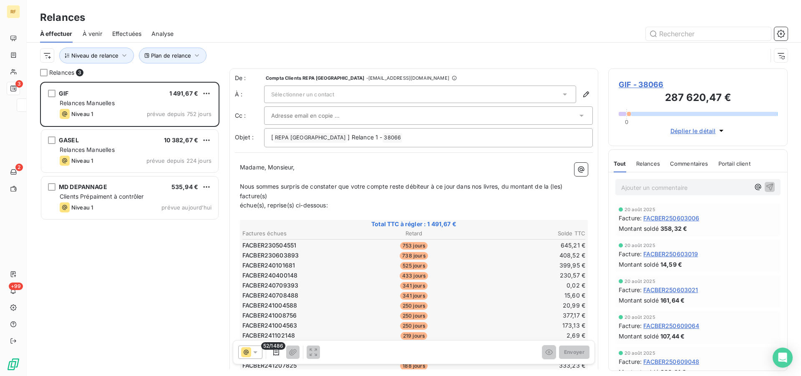
scroll to position [287, 172]
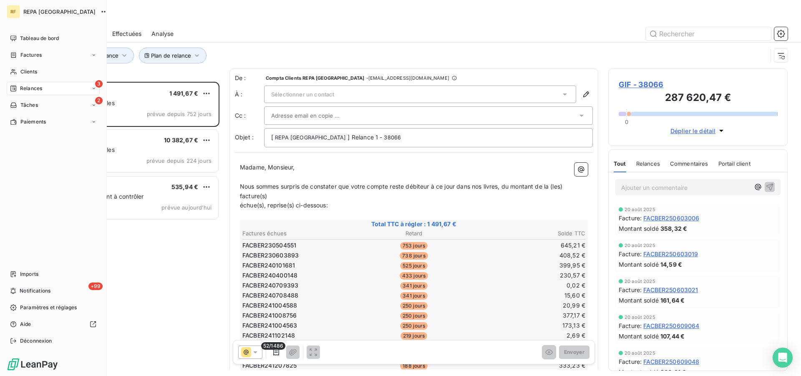
click at [15, 84] on div "3 Relances" at bounding box center [53, 88] width 93 height 13
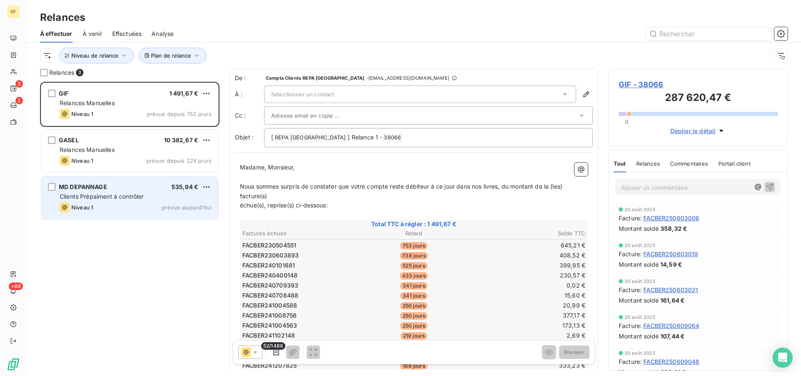
click at [116, 192] on div "MD DEPANNAGE 535,94 € Clients Prépaiment à contrôler Niveau 1 prévue [DATE]" at bounding box center [129, 198] width 177 height 43
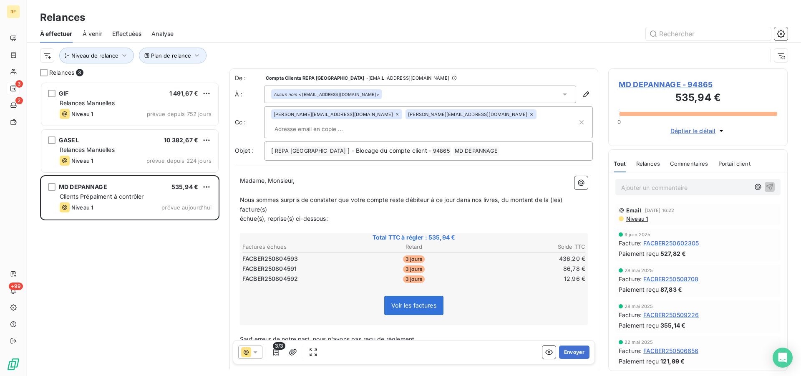
drag, startPoint x: 133, startPoint y: 30, endPoint x: 158, endPoint y: 42, distance: 27.3
click at [133, 31] on span "Effectuées" at bounding box center [127, 34] width 30 height 8
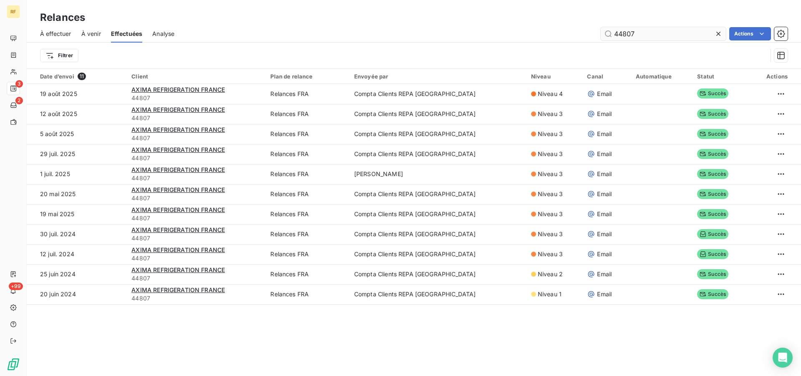
click at [721, 31] on icon at bounding box center [718, 34] width 8 height 8
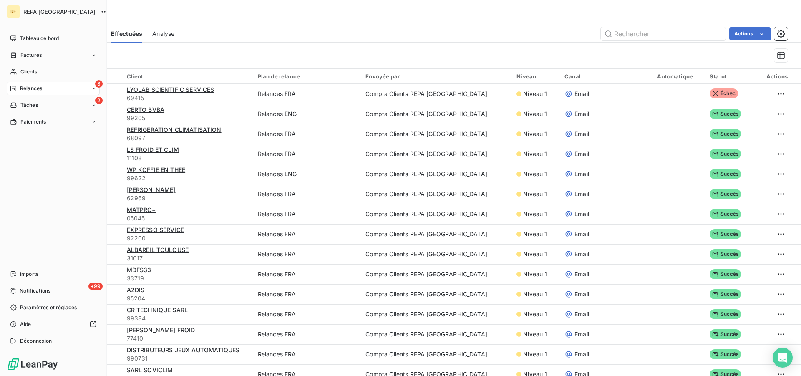
click at [25, 87] on span "Relances" at bounding box center [31, 89] width 22 height 8
click at [34, 88] on span "Relances" at bounding box center [31, 89] width 22 height 8
click at [33, 87] on span "Relances" at bounding box center [31, 89] width 22 height 8
click at [24, 87] on span "Relances" at bounding box center [31, 89] width 22 height 8
click at [47, 103] on div "À effectuer" at bounding box center [58, 104] width 83 height 13
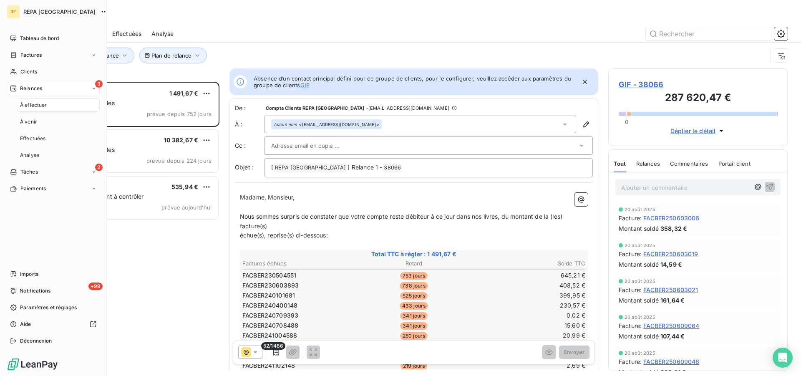
scroll to position [287, 172]
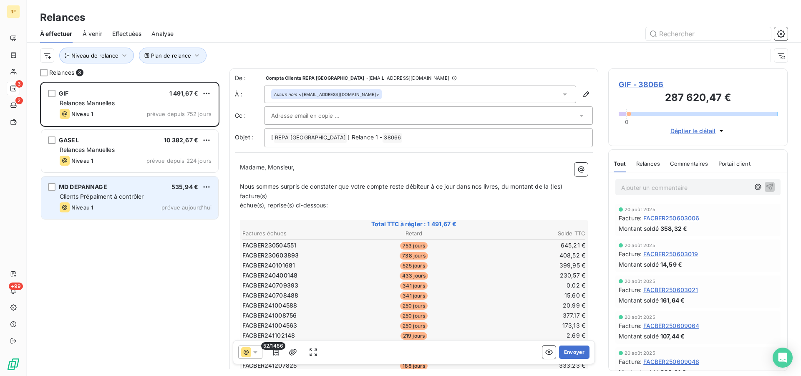
click at [91, 198] on span "Clients Prépaiment à contrôler" at bounding box center [102, 196] width 84 height 7
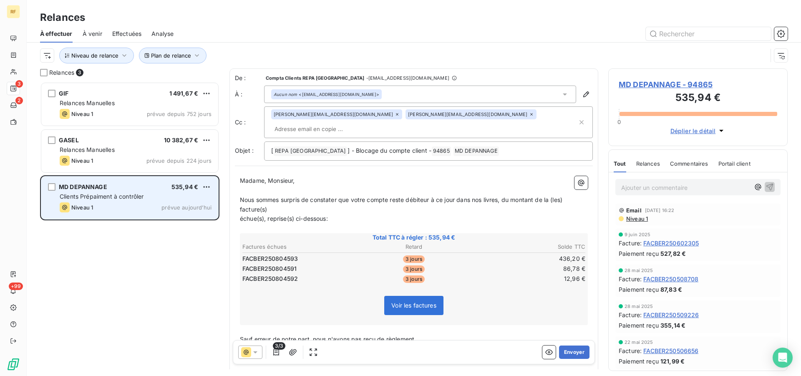
click at [120, 187] on div "MD DEPANNAGE 535,94 €" at bounding box center [136, 187] width 152 height 8
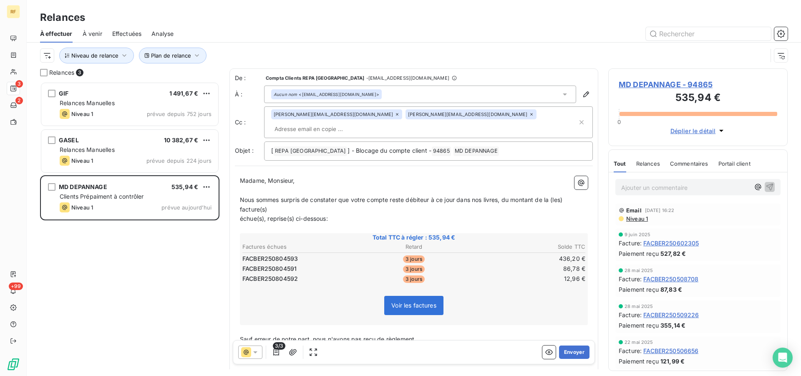
click at [465, 242] on th "Retard" at bounding box center [414, 246] width 114 height 9
click at [570, 353] on button "Envoyer" at bounding box center [574, 352] width 30 height 13
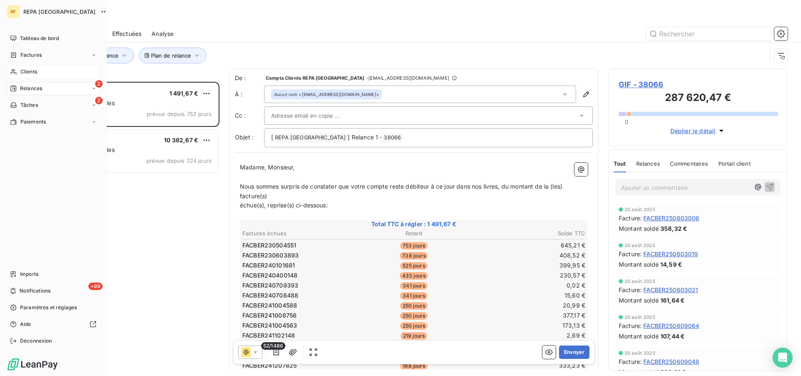
click at [40, 73] on div "Clients" at bounding box center [53, 71] width 93 height 13
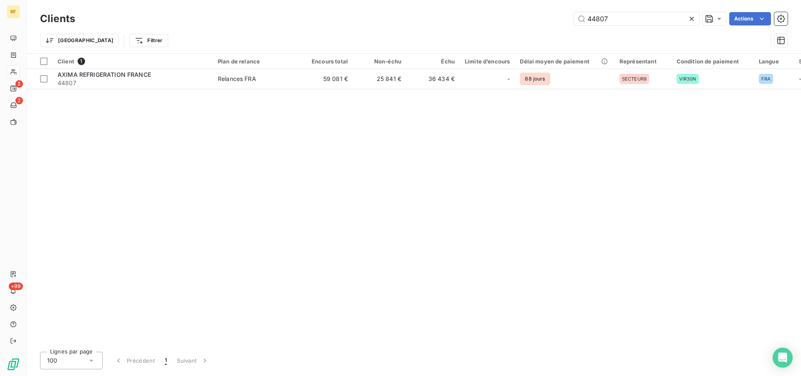
click at [691, 19] on icon at bounding box center [692, 19] width 4 height 4
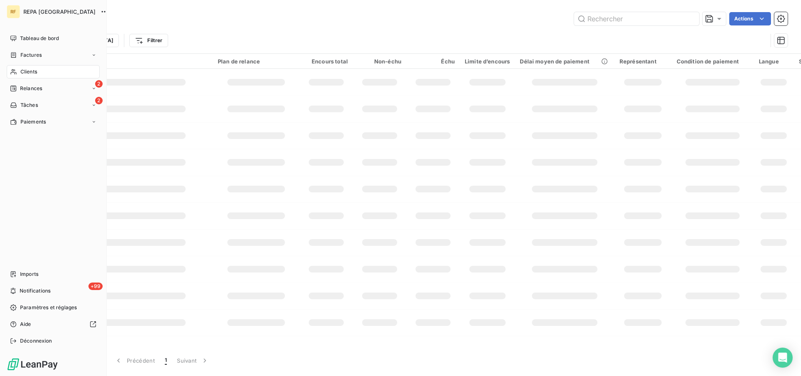
click at [17, 71] on div "Clients" at bounding box center [53, 71] width 93 height 13
